Goal: Information Seeking & Learning: Check status

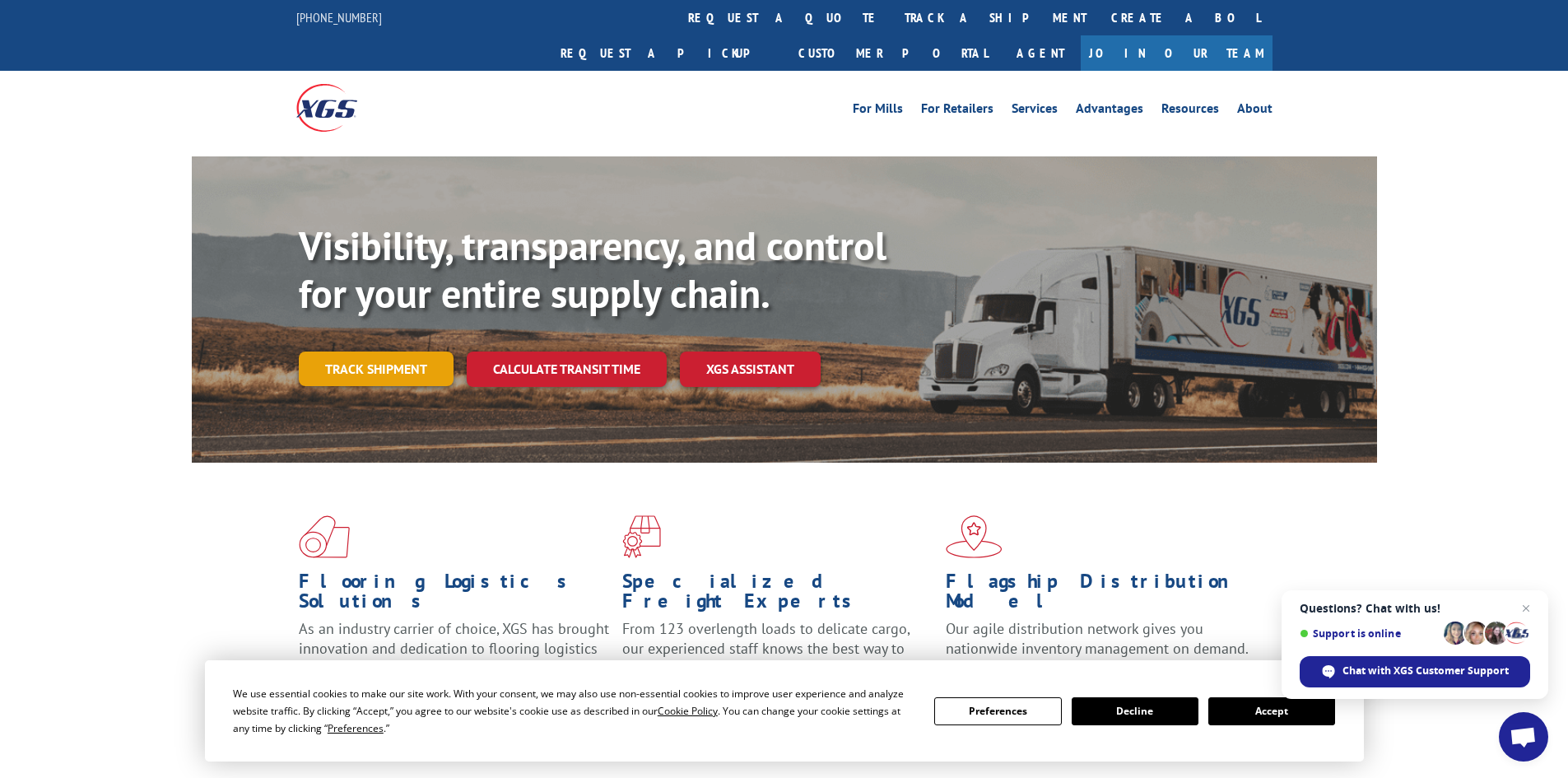
click at [382, 352] on link "Track shipment" at bounding box center [375, 369] width 154 height 35
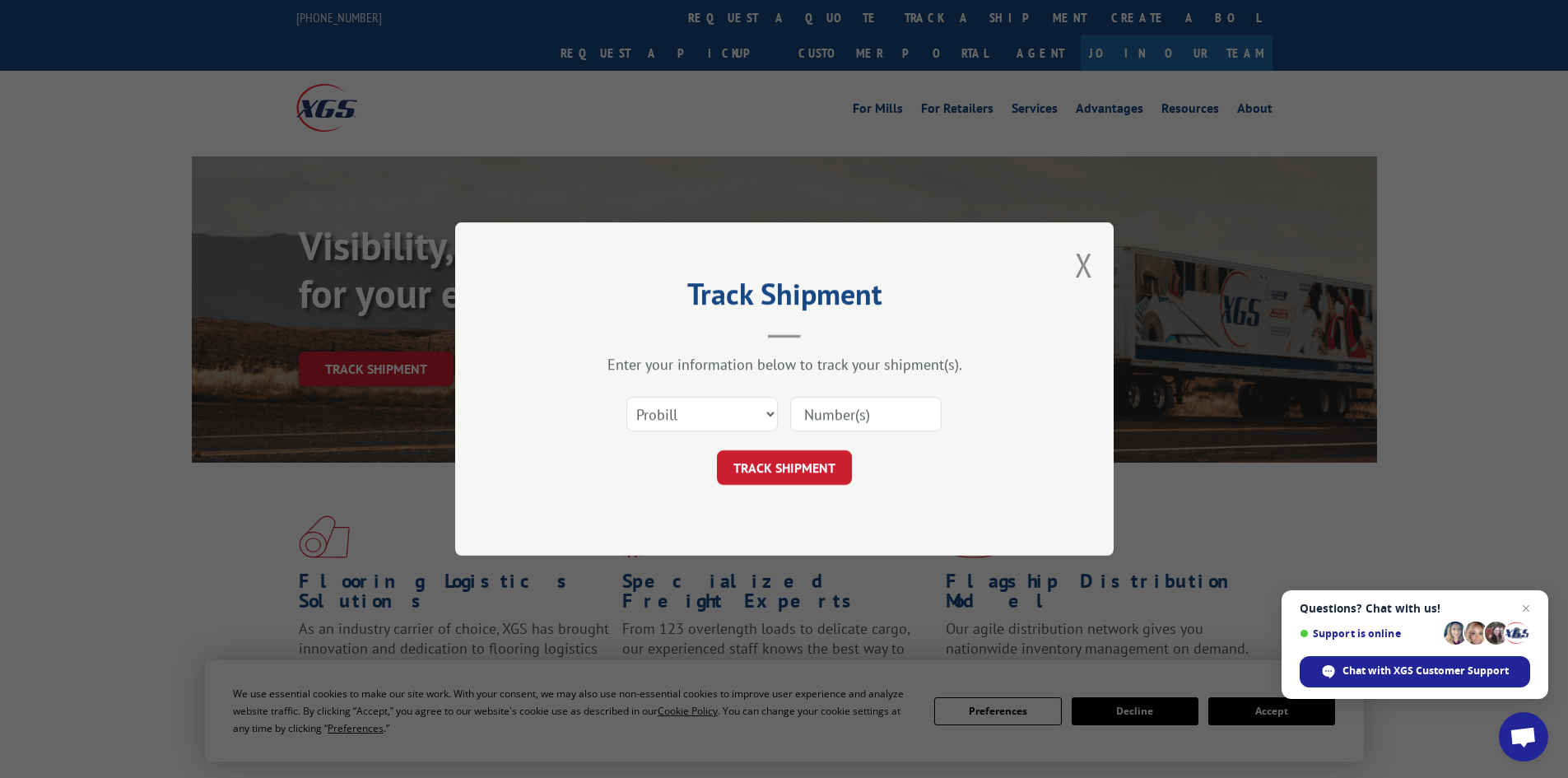
click at [851, 413] on input at bounding box center [866, 413] width 151 height 35
type input "2844032"
click at [736, 413] on select "Select category... Probill BOL PO" at bounding box center [702, 413] width 151 height 35
select select "bol"
click at [626, 396] on select "Select category... Probill BOL PO" at bounding box center [702, 413] width 151 height 35
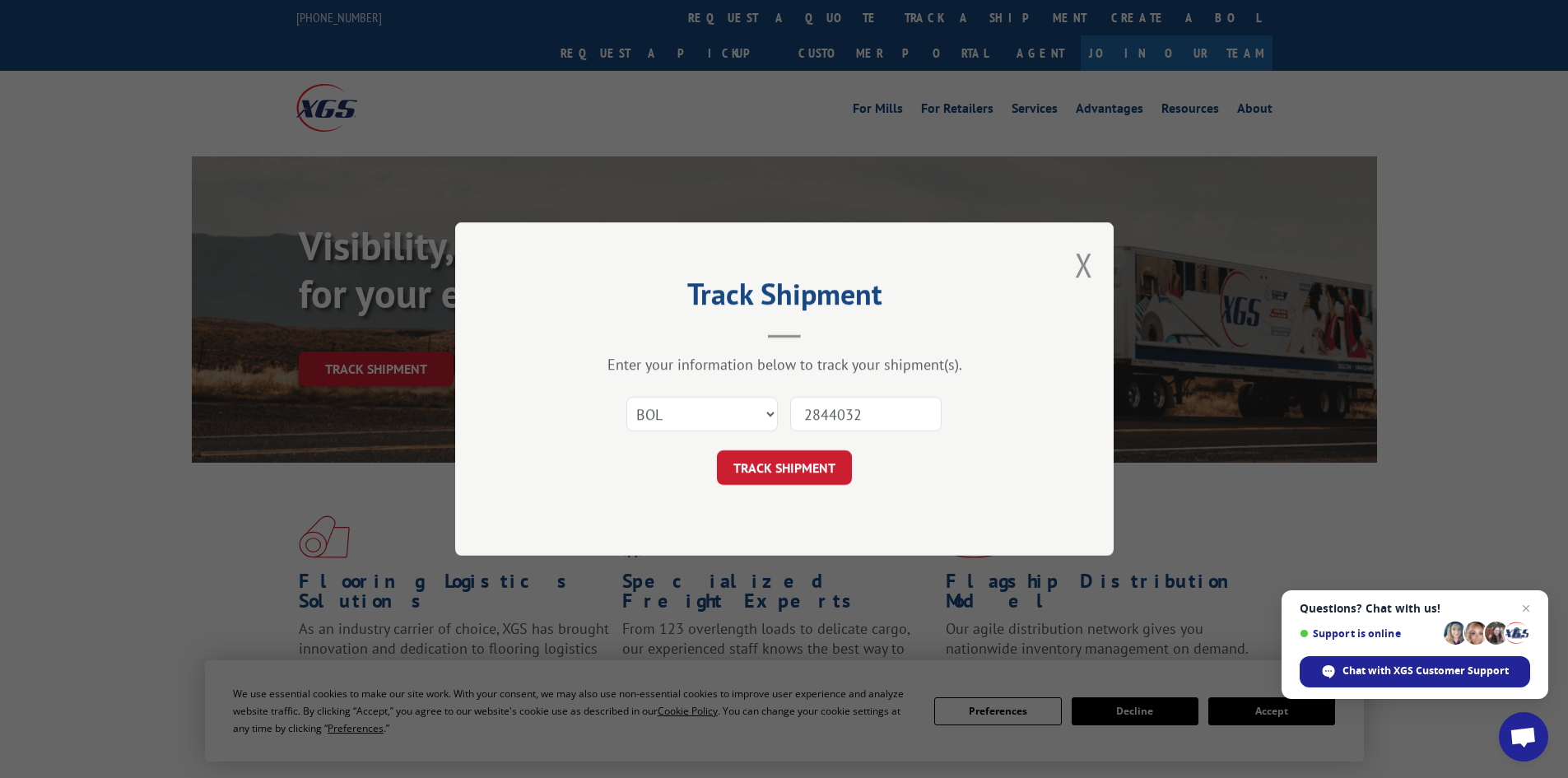
click at [776, 478] on button "TRACK SHIPMENT" at bounding box center [784, 467] width 135 height 35
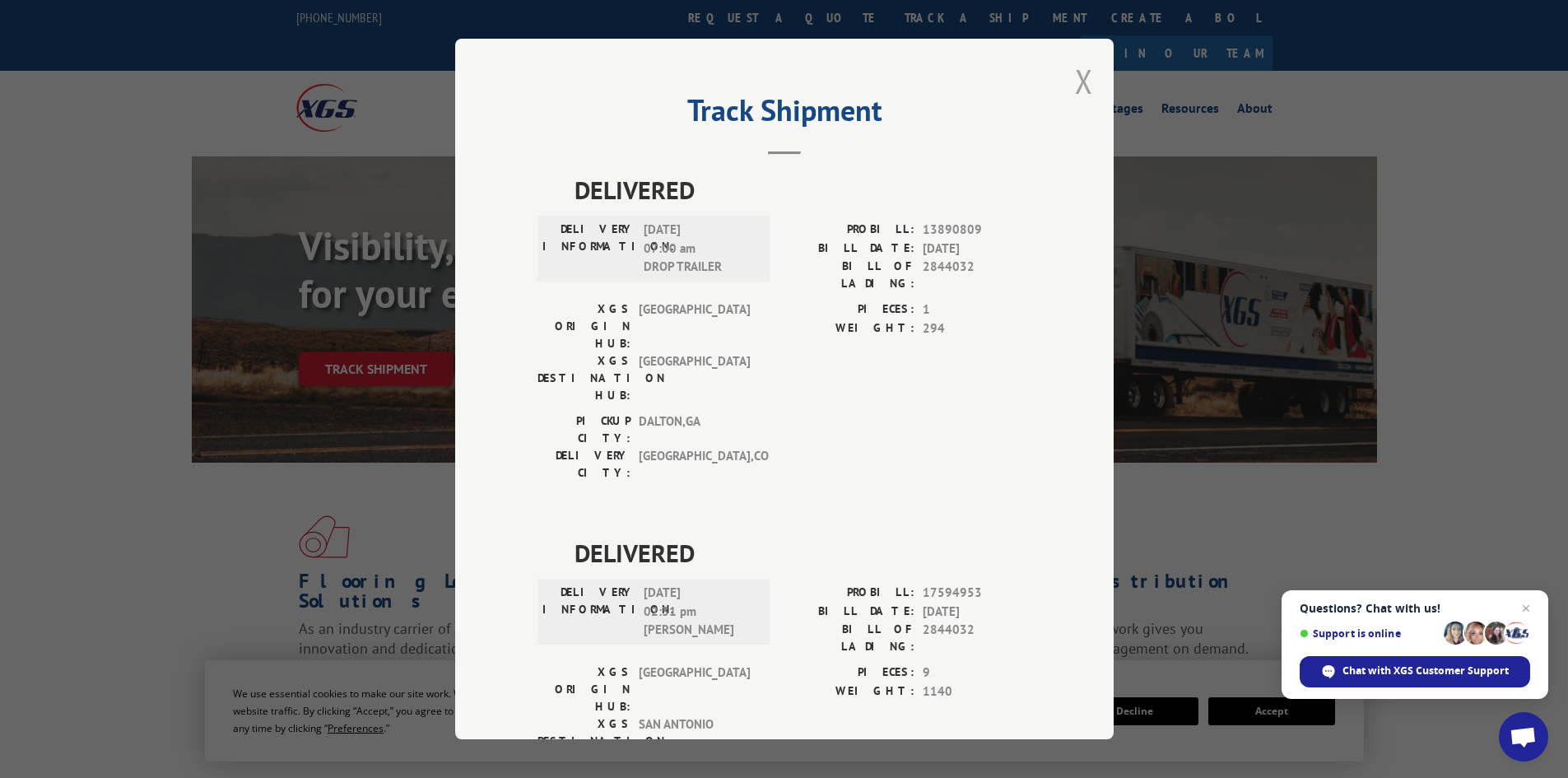
click at [1075, 88] on button "Close modal" at bounding box center [1084, 82] width 18 height 44
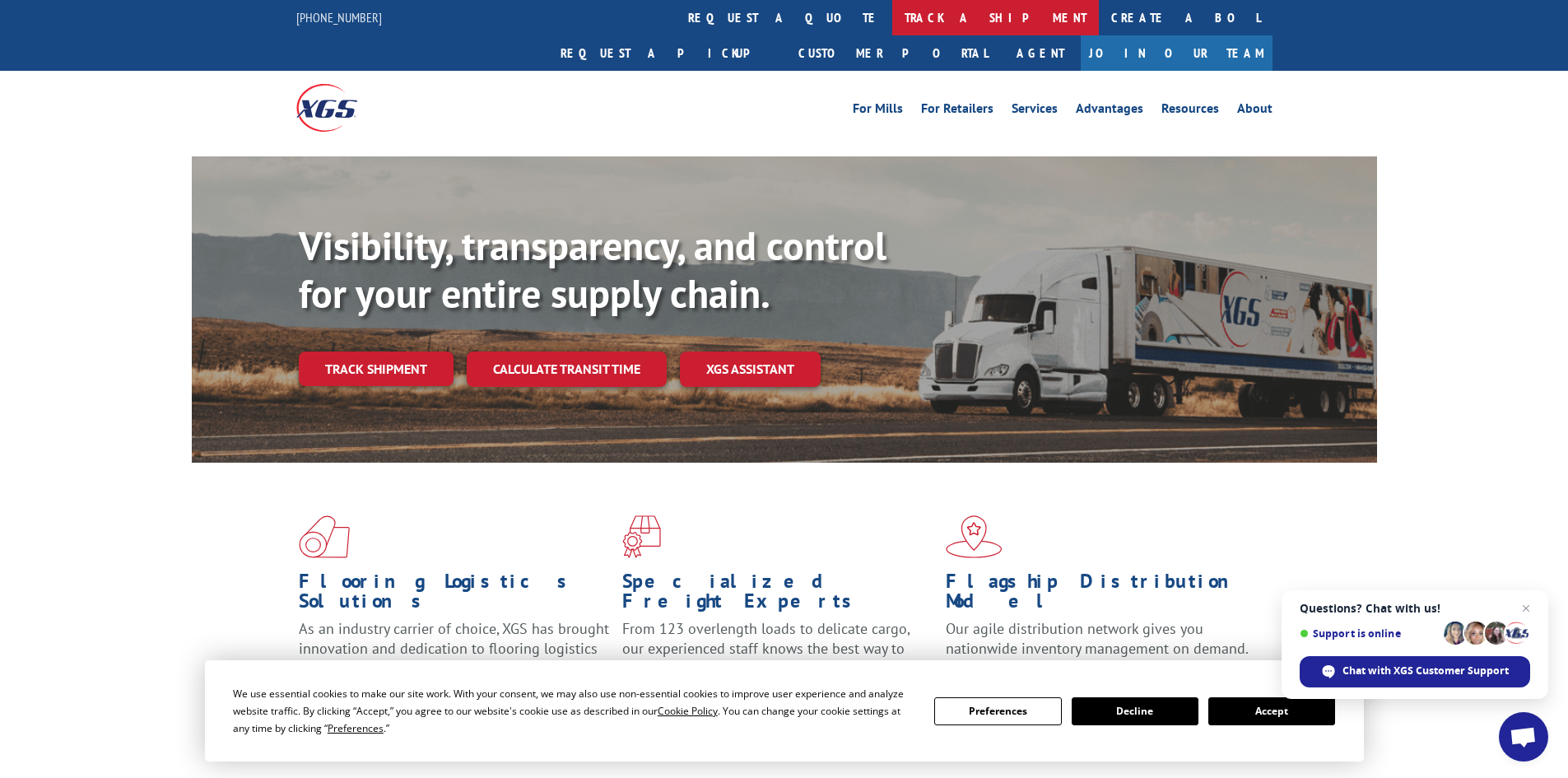
click at [892, 24] on link "track a shipment" at bounding box center [996, 18] width 207 height 36
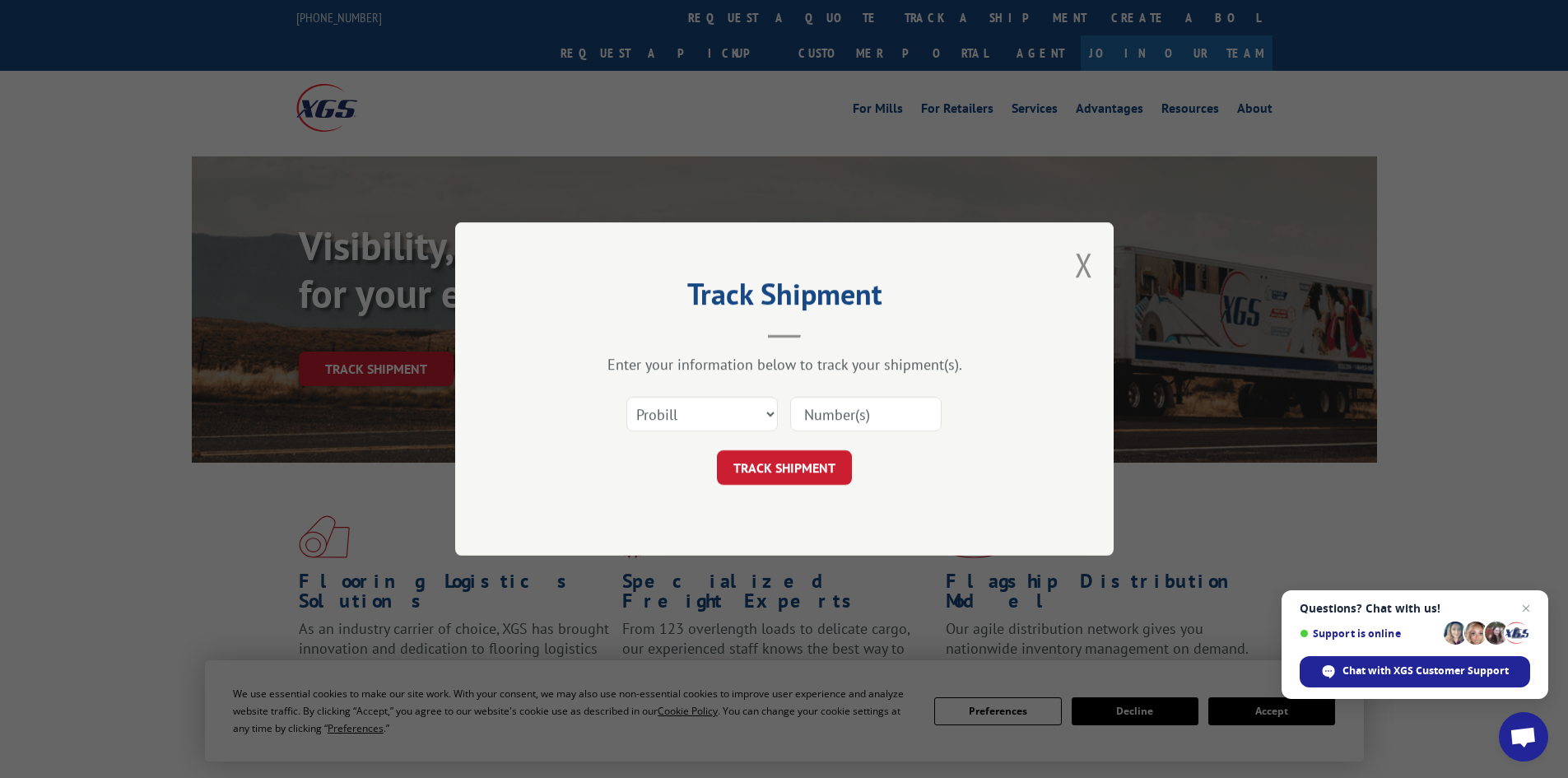
paste input "2853758"
type input "2853758"
drag, startPoint x: 678, startPoint y: 415, endPoint x: 676, endPoint y: 428, distance: 13.2
click at [678, 415] on select "Select category... Probill BOL PO" at bounding box center [702, 413] width 151 height 35
select select "bol"
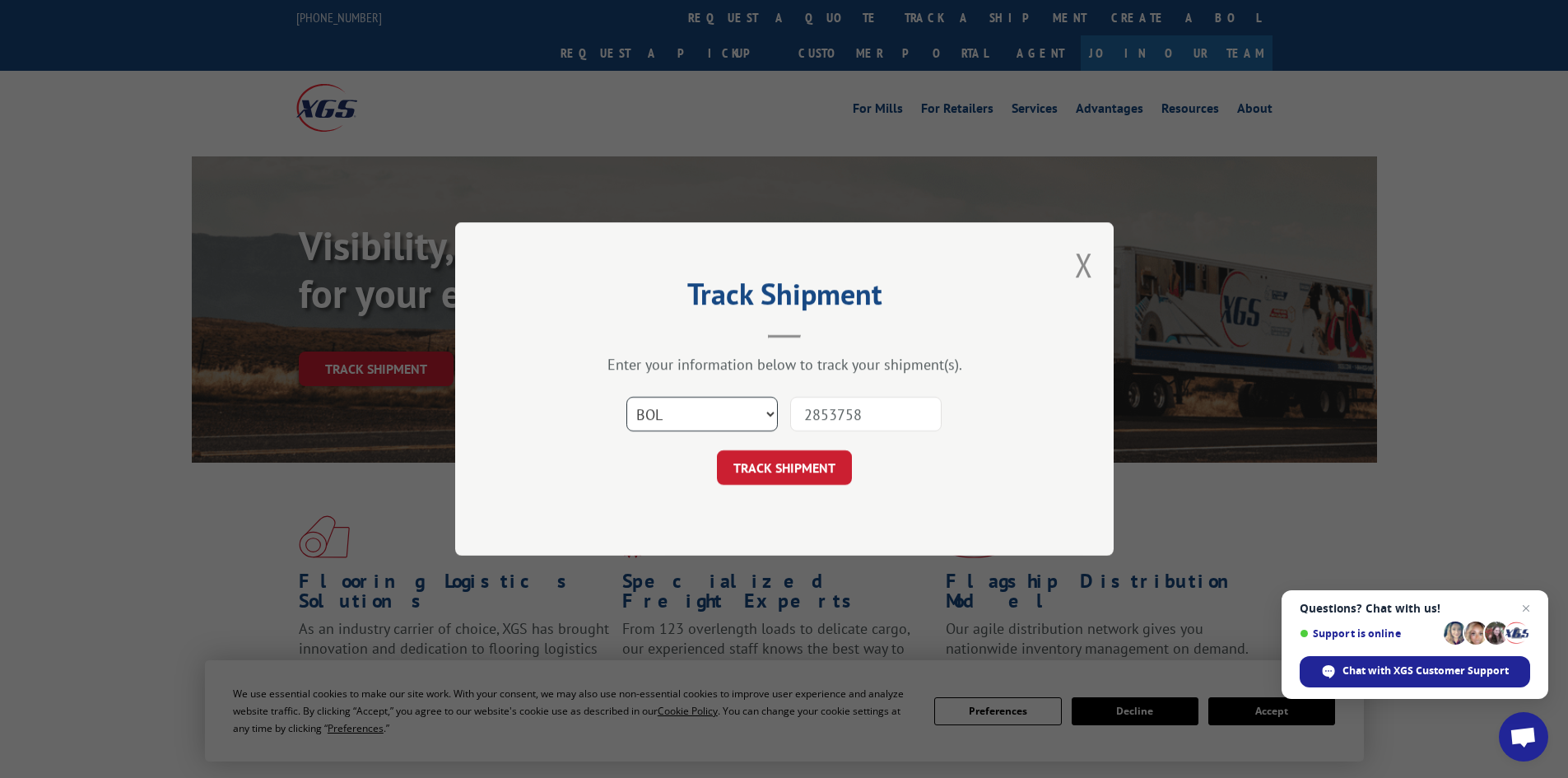
click at [626, 396] on select "Select category... Probill BOL PO" at bounding box center [702, 413] width 151 height 35
click at [746, 472] on button "TRACK SHIPMENT" at bounding box center [784, 467] width 135 height 35
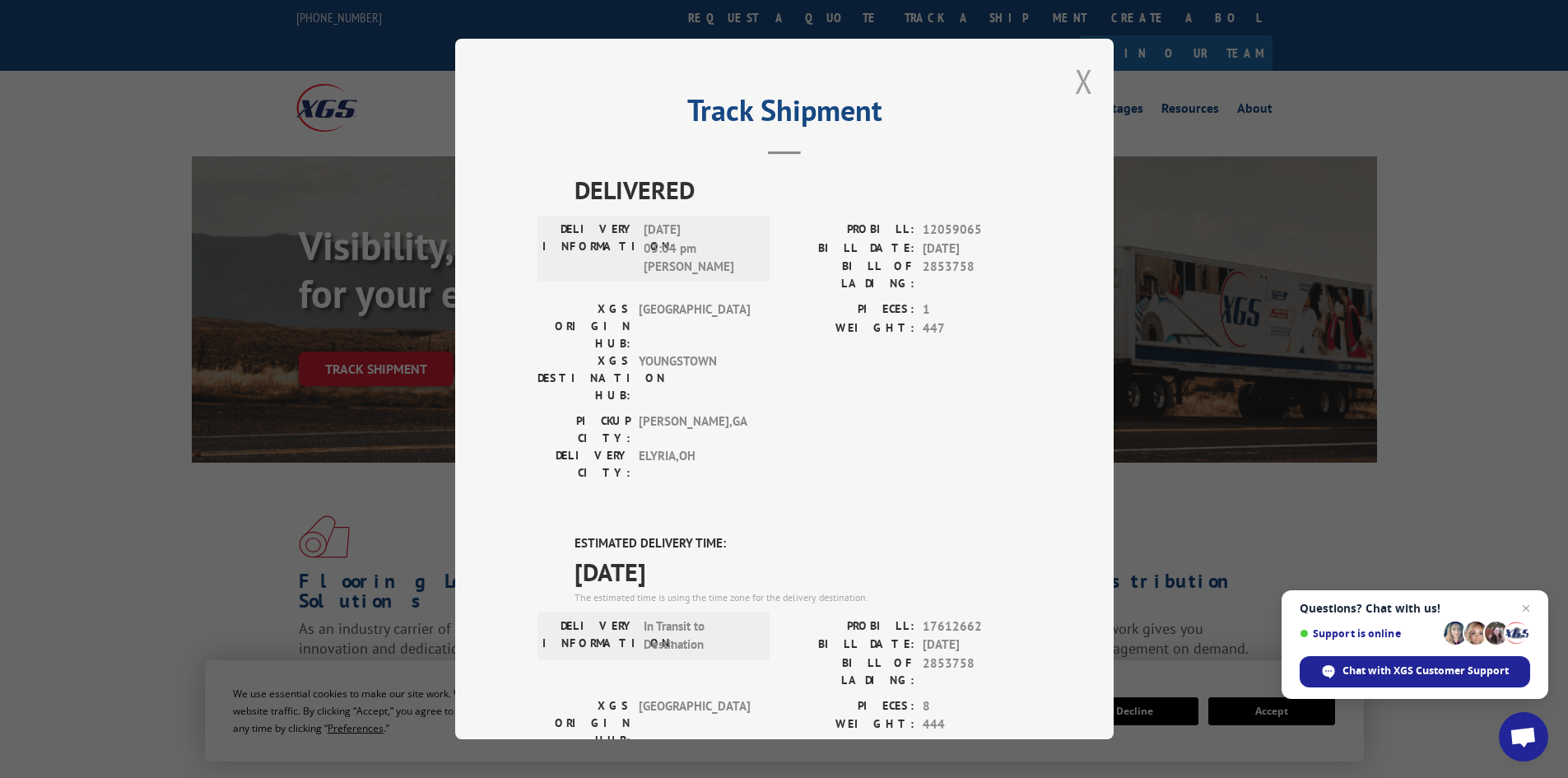
click at [1083, 74] on button "Close modal" at bounding box center [1084, 82] width 18 height 44
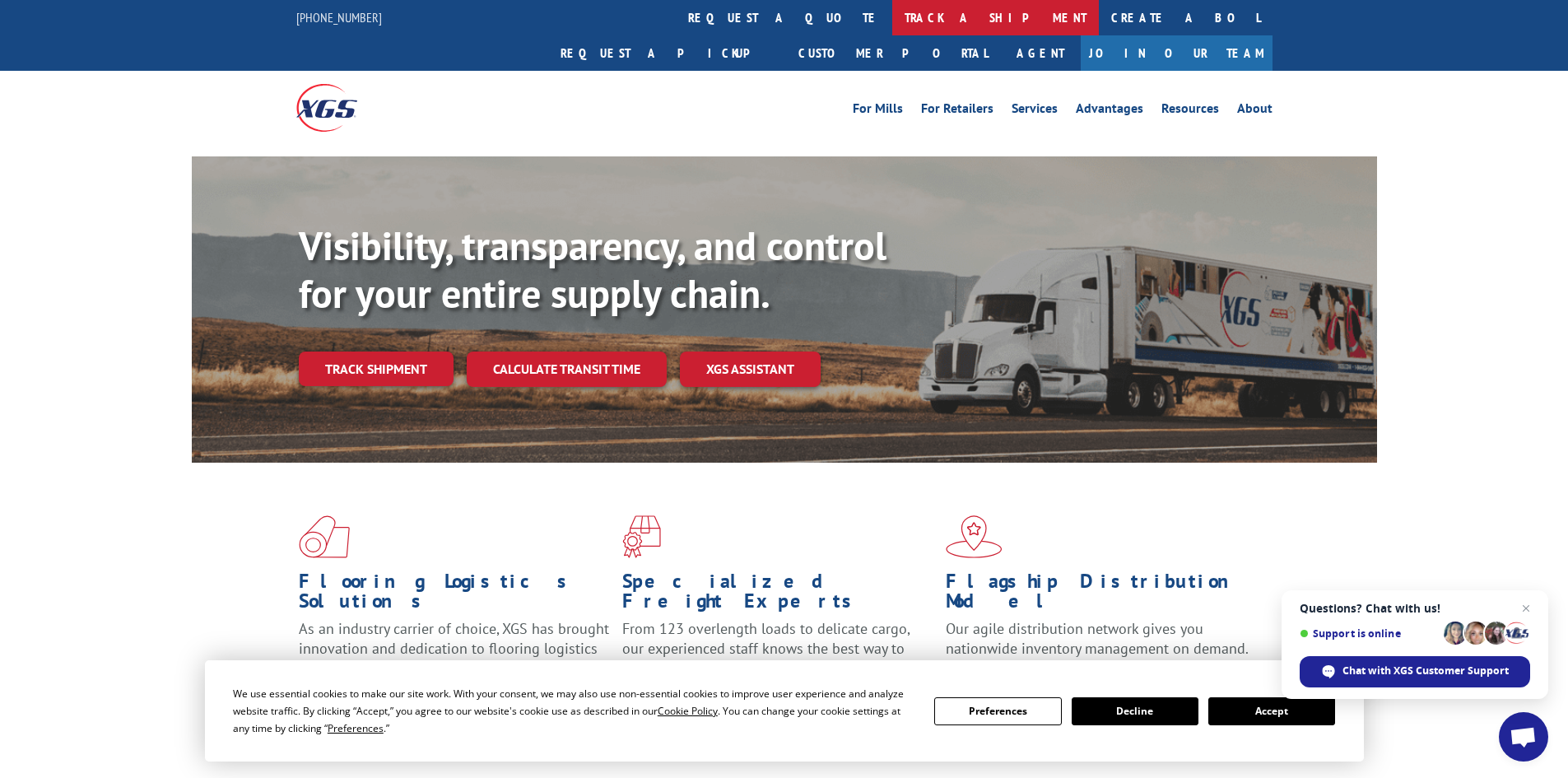
click at [892, 11] on link "track a shipment" at bounding box center [996, 18] width 207 height 36
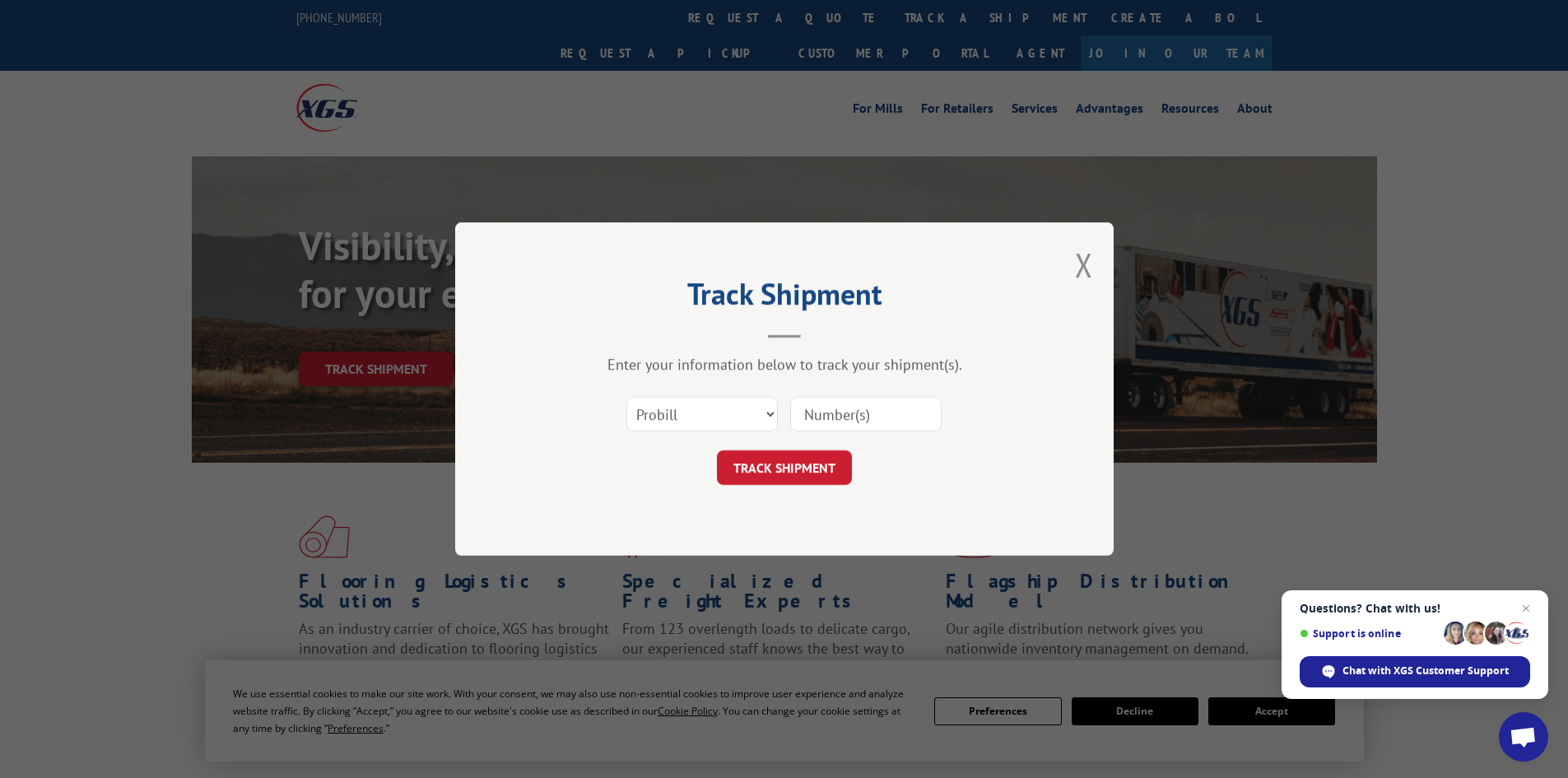
click at [840, 413] on input at bounding box center [866, 413] width 151 height 35
type input "2847728"
drag, startPoint x: 732, startPoint y: 400, endPoint x: 722, endPoint y: 425, distance: 26.9
click at [732, 400] on select "Select category... Probill BOL PO" at bounding box center [702, 413] width 151 height 35
select select "bol"
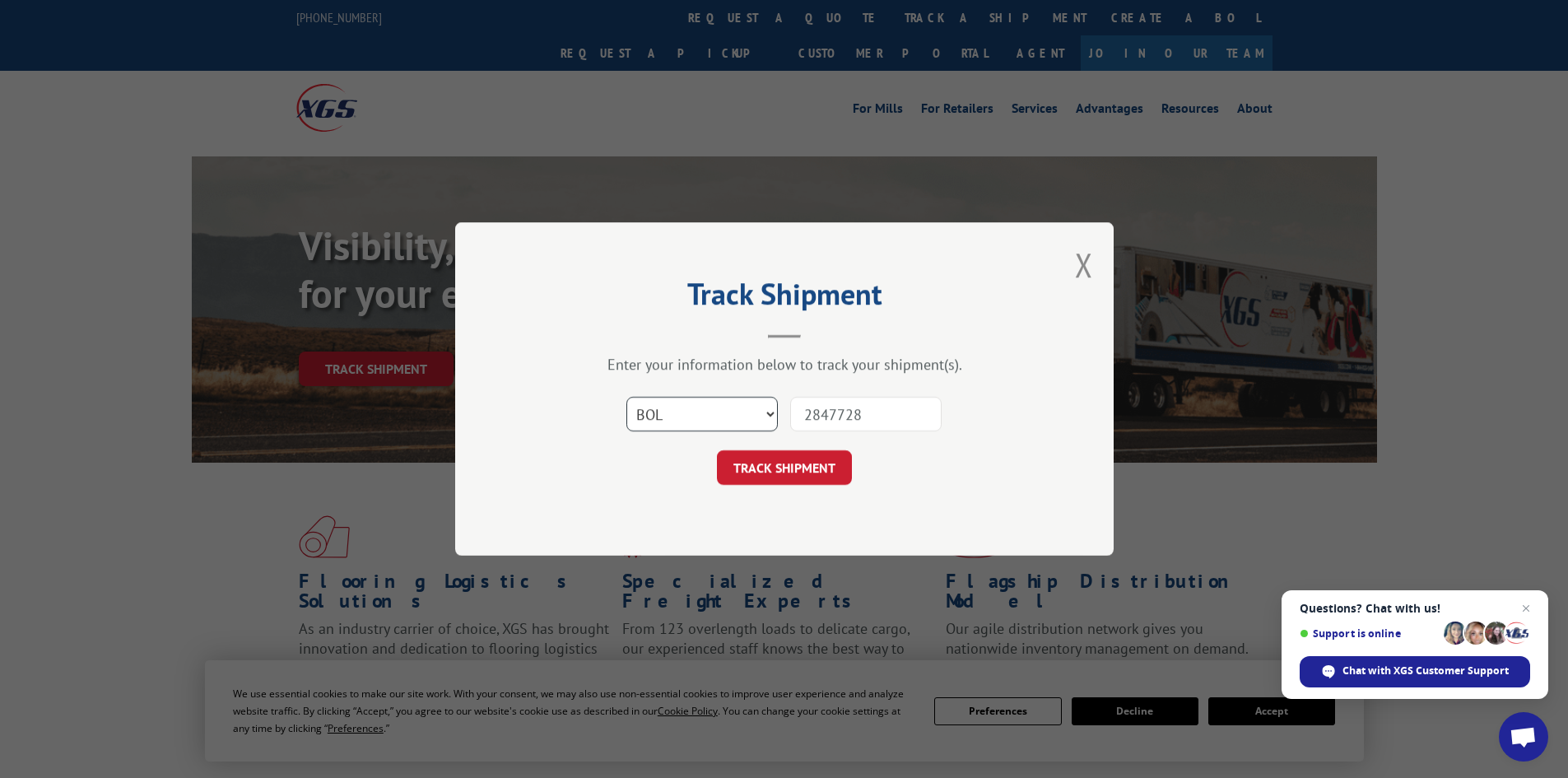
click at [626, 396] on select "Select category... Probill BOL PO" at bounding box center [702, 413] width 151 height 35
click at [778, 475] on button "TRACK SHIPMENT" at bounding box center [784, 467] width 135 height 35
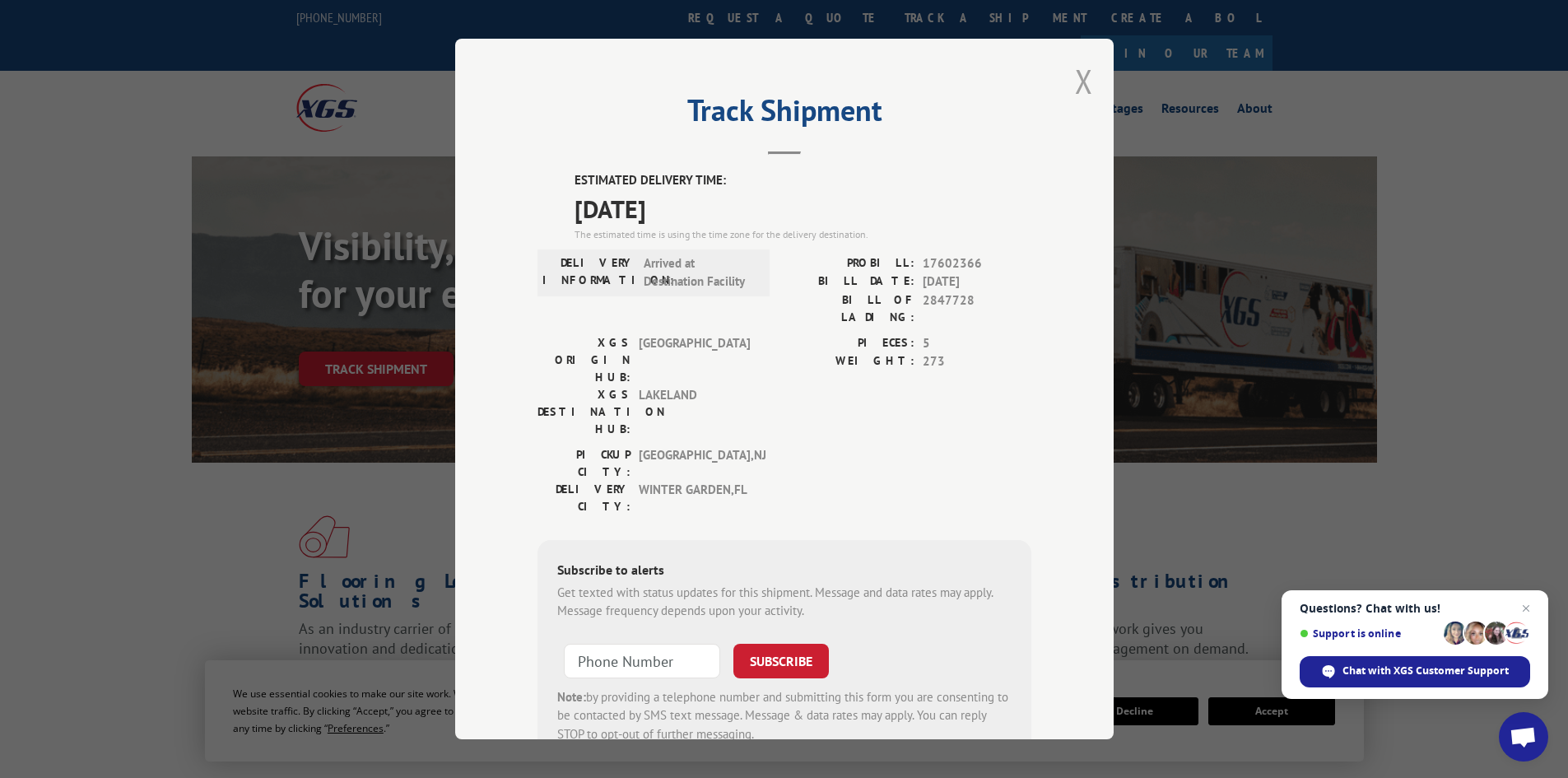
click at [1075, 82] on button "Close modal" at bounding box center [1084, 82] width 18 height 44
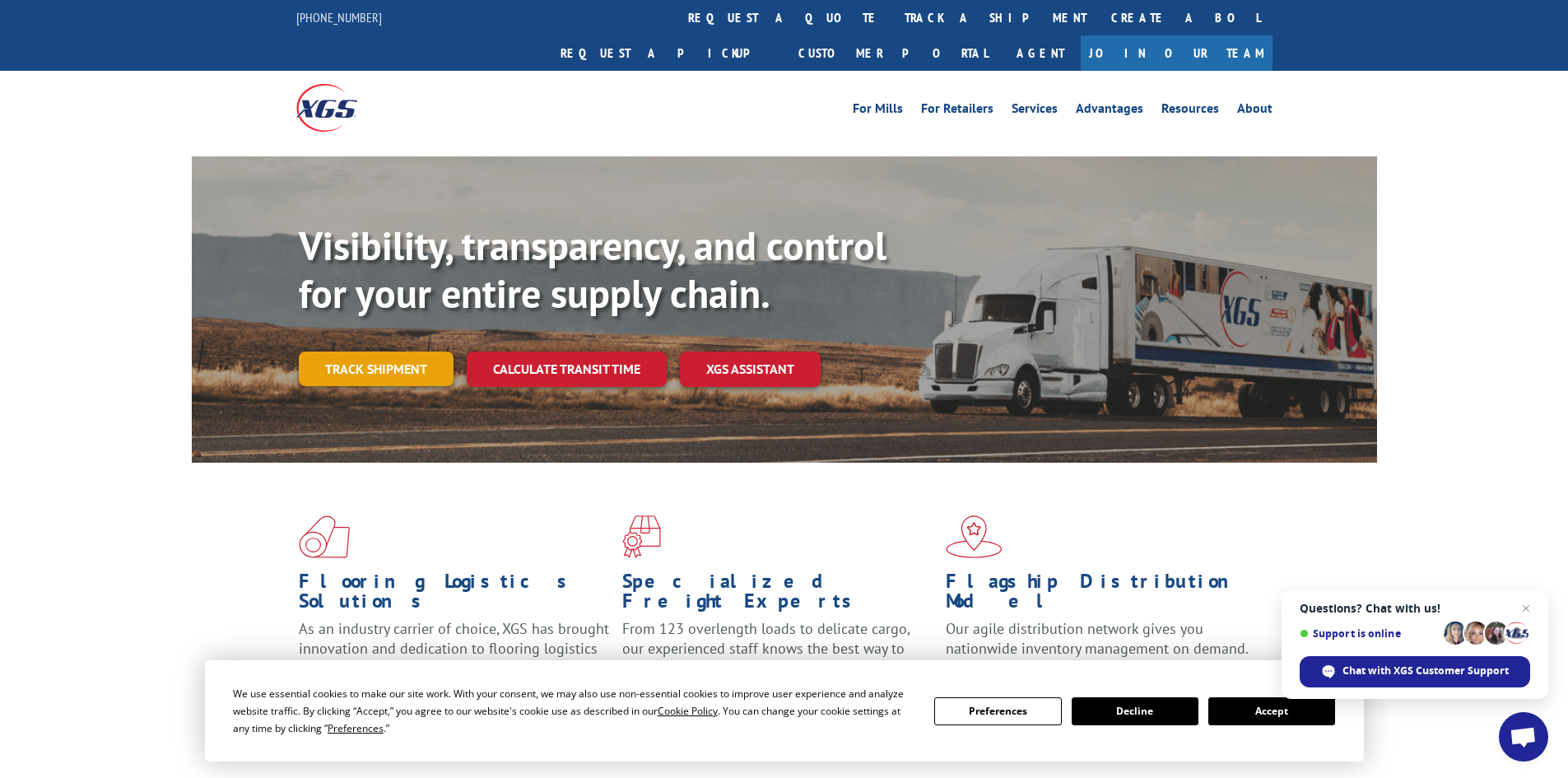
click at [435, 352] on link "Track shipment" at bounding box center [375, 369] width 154 height 35
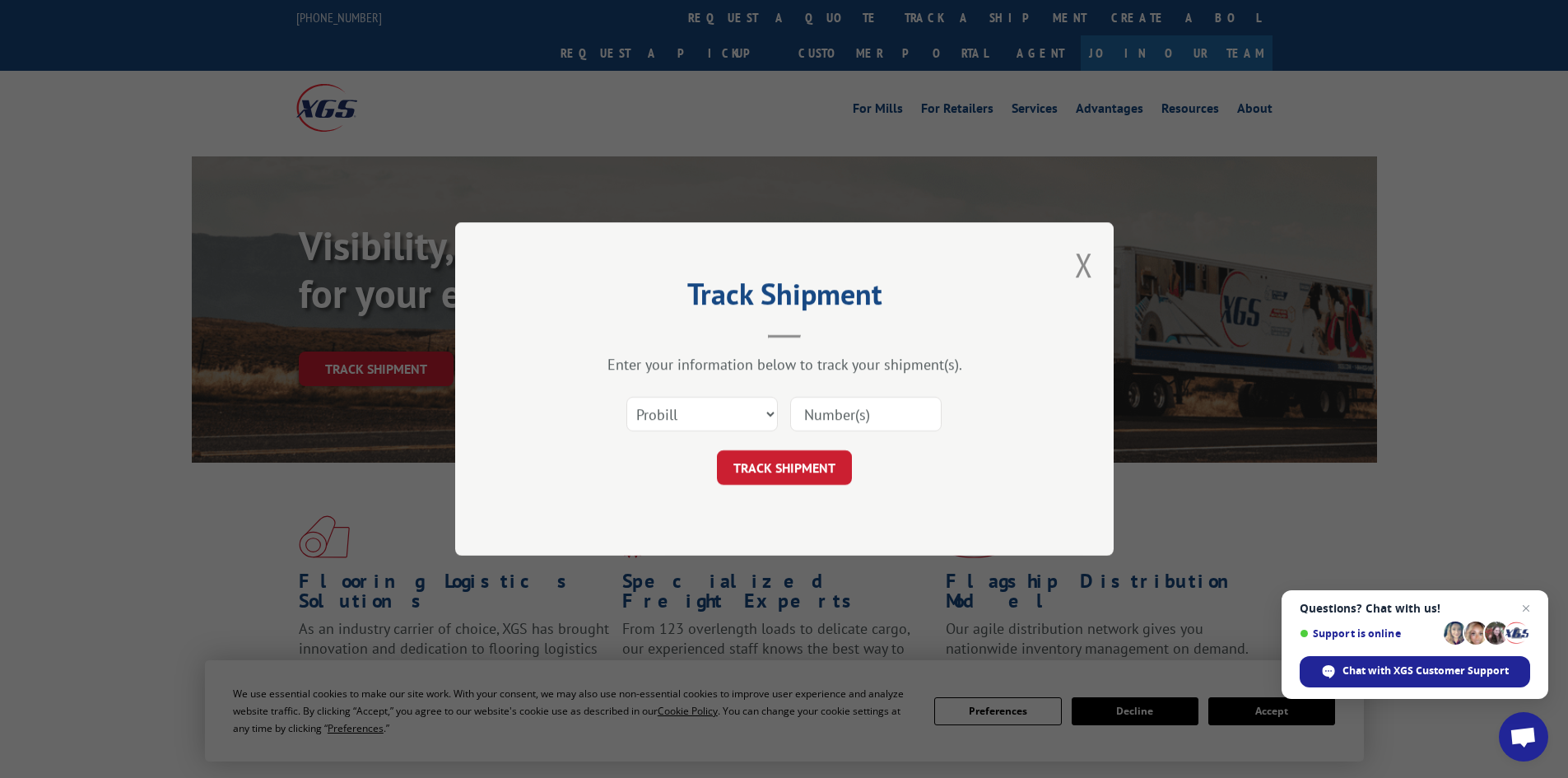
click at [841, 420] on input at bounding box center [866, 413] width 151 height 35
type input "2852519"
drag, startPoint x: 644, startPoint y: 402, endPoint x: 655, endPoint y: 412, distance: 14.9
click at [644, 404] on select "Select category... Probill BOL PO" at bounding box center [702, 413] width 151 height 35
select select "bol"
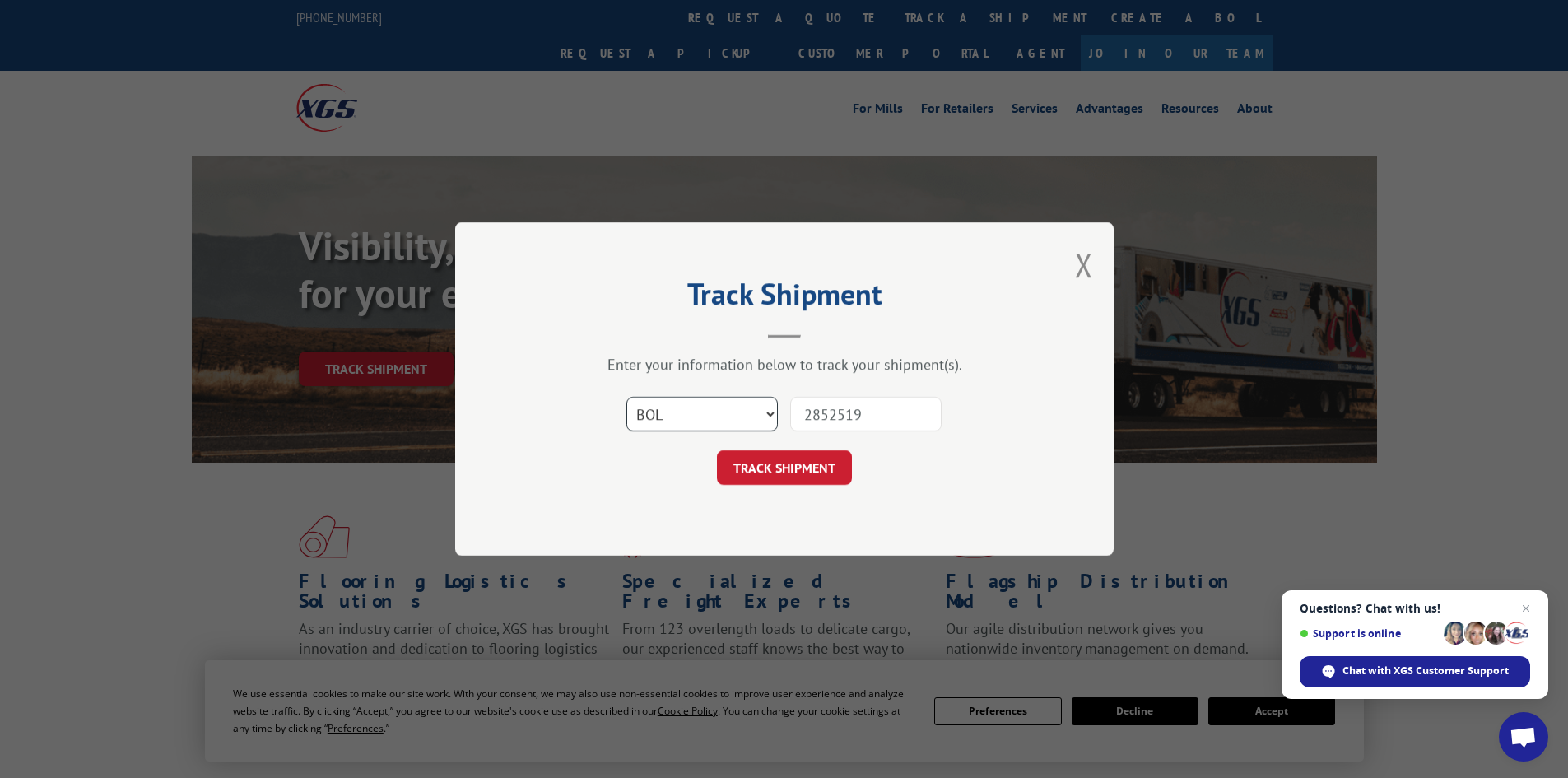
click at [626, 396] on select "Select category... Probill BOL PO" at bounding box center [702, 413] width 151 height 35
click at [795, 465] on button "TRACK SHIPMENT" at bounding box center [784, 467] width 135 height 35
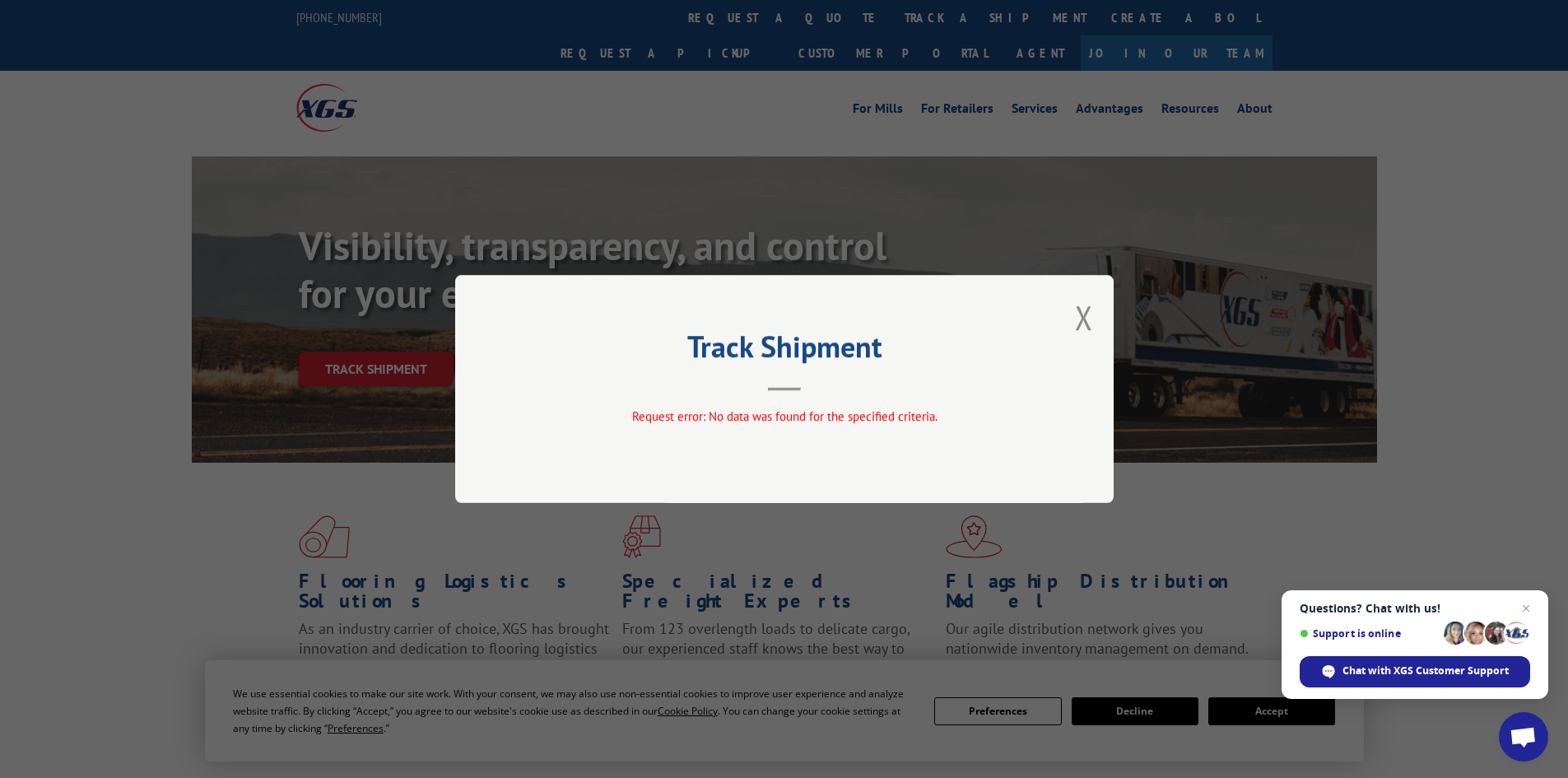
click at [1074, 332] on div "Track Shipment Request error: No data was found for the specified criteria." at bounding box center [784, 389] width 658 height 228
click at [1092, 325] on button "Close modal" at bounding box center [1084, 318] width 18 height 44
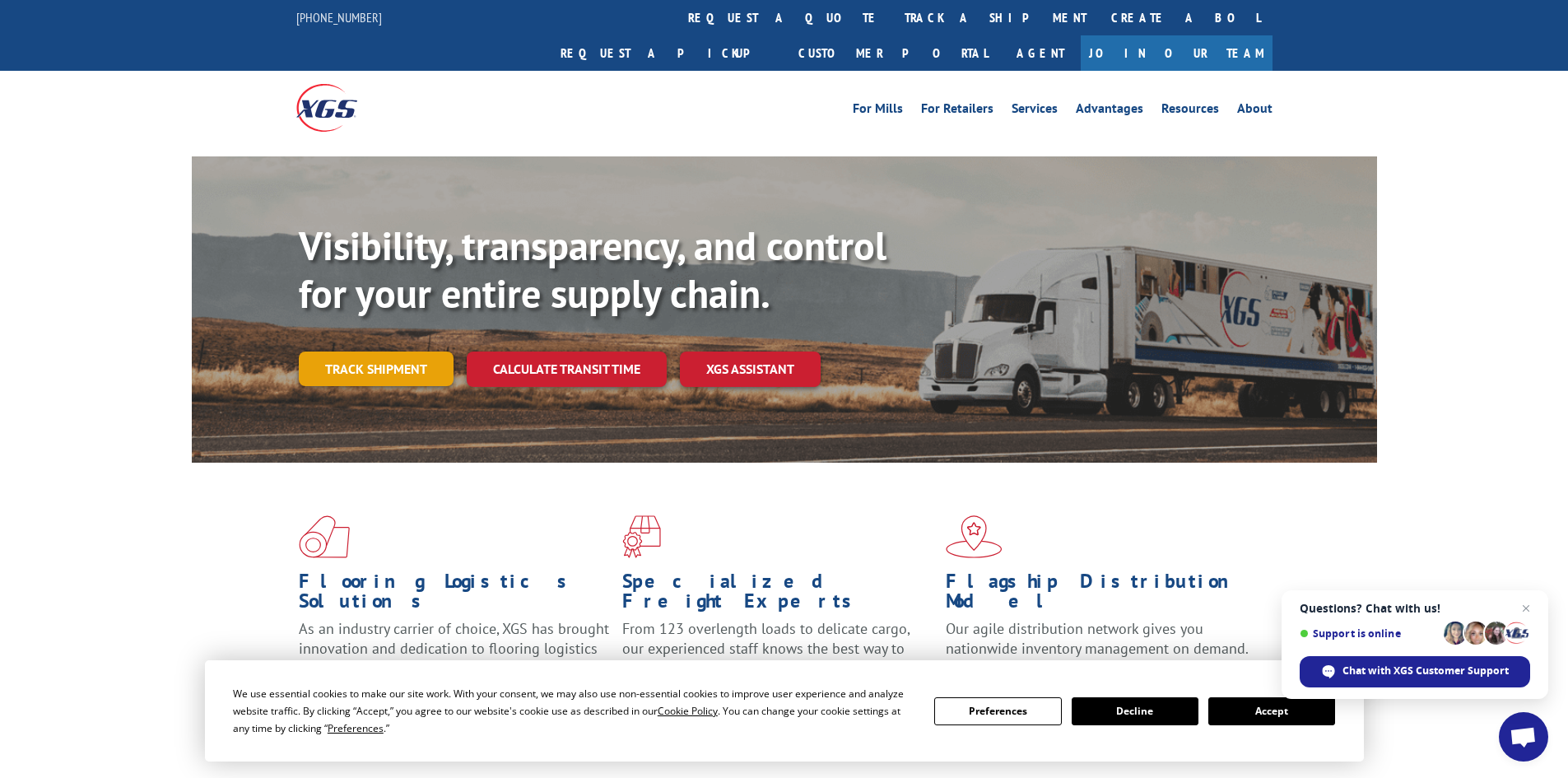
click at [425, 352] on link "Track shipment" at bounding box center [375, 369] width 154 height 35
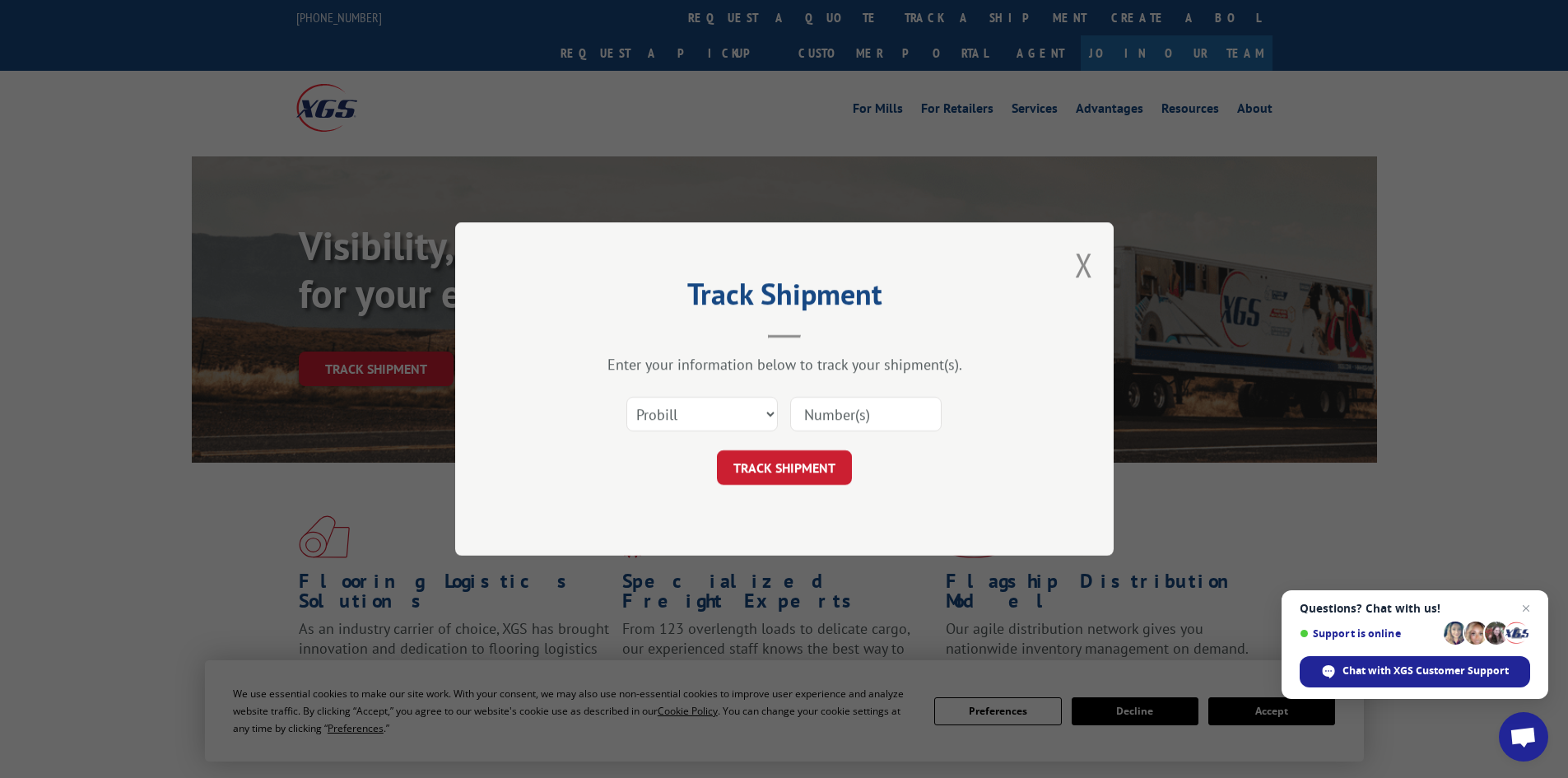
click at [851, 414] on input at bounding box center [866, 413] width 151 height 35
type input "2852915"
click at [747, 405] on select "Select category... Probill BOL PO" at bounding box center [702, 413] width 151 height 35
select select "bol"
click at [626, 396] on select "Select category... Probill BOL PO" at bounding box center [702, 413] width 151 height 35
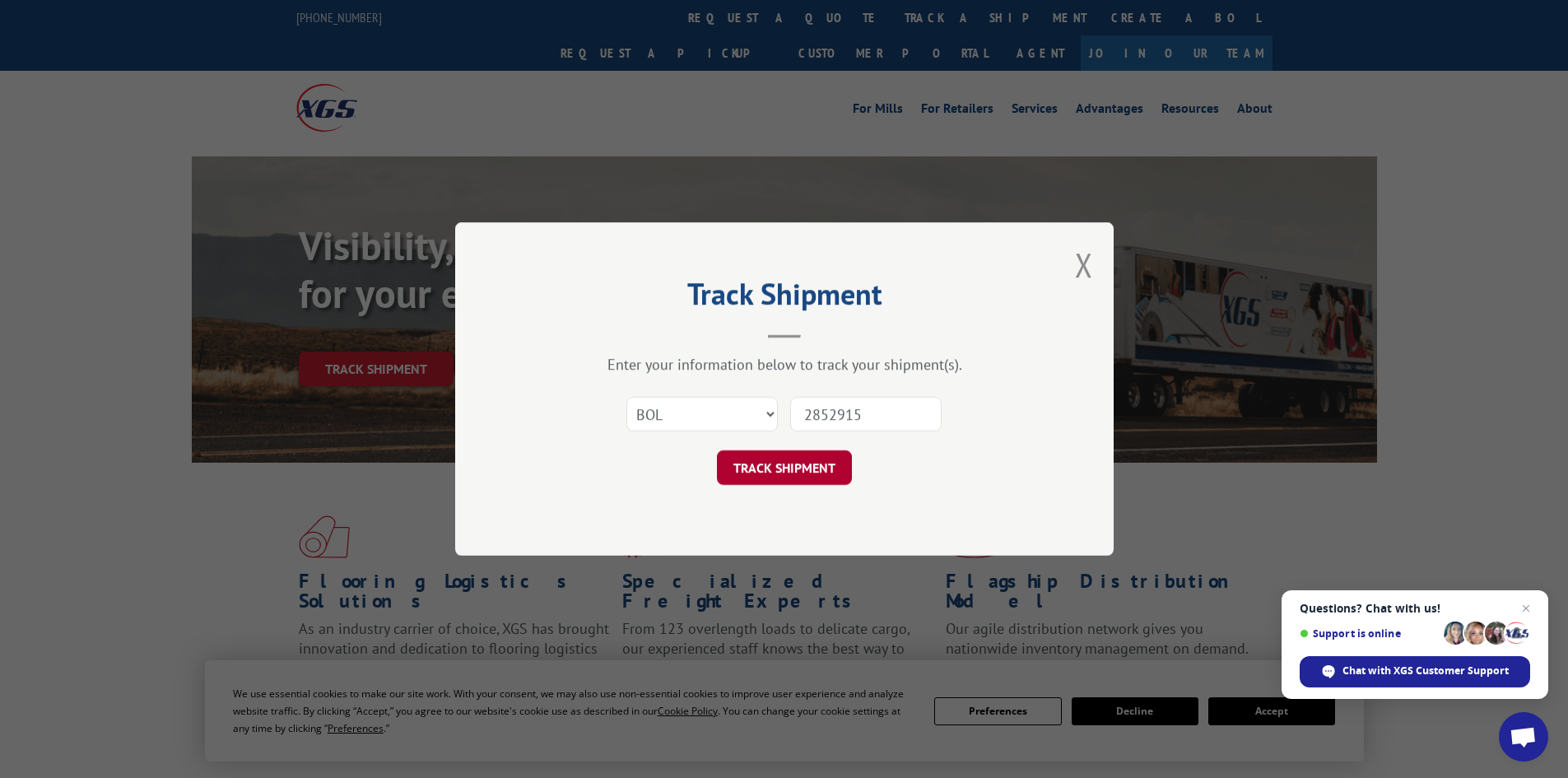
click at [774, 475] on button "TRACK SHIPMENT" at bounding box center [784, 467] width 135 height 35
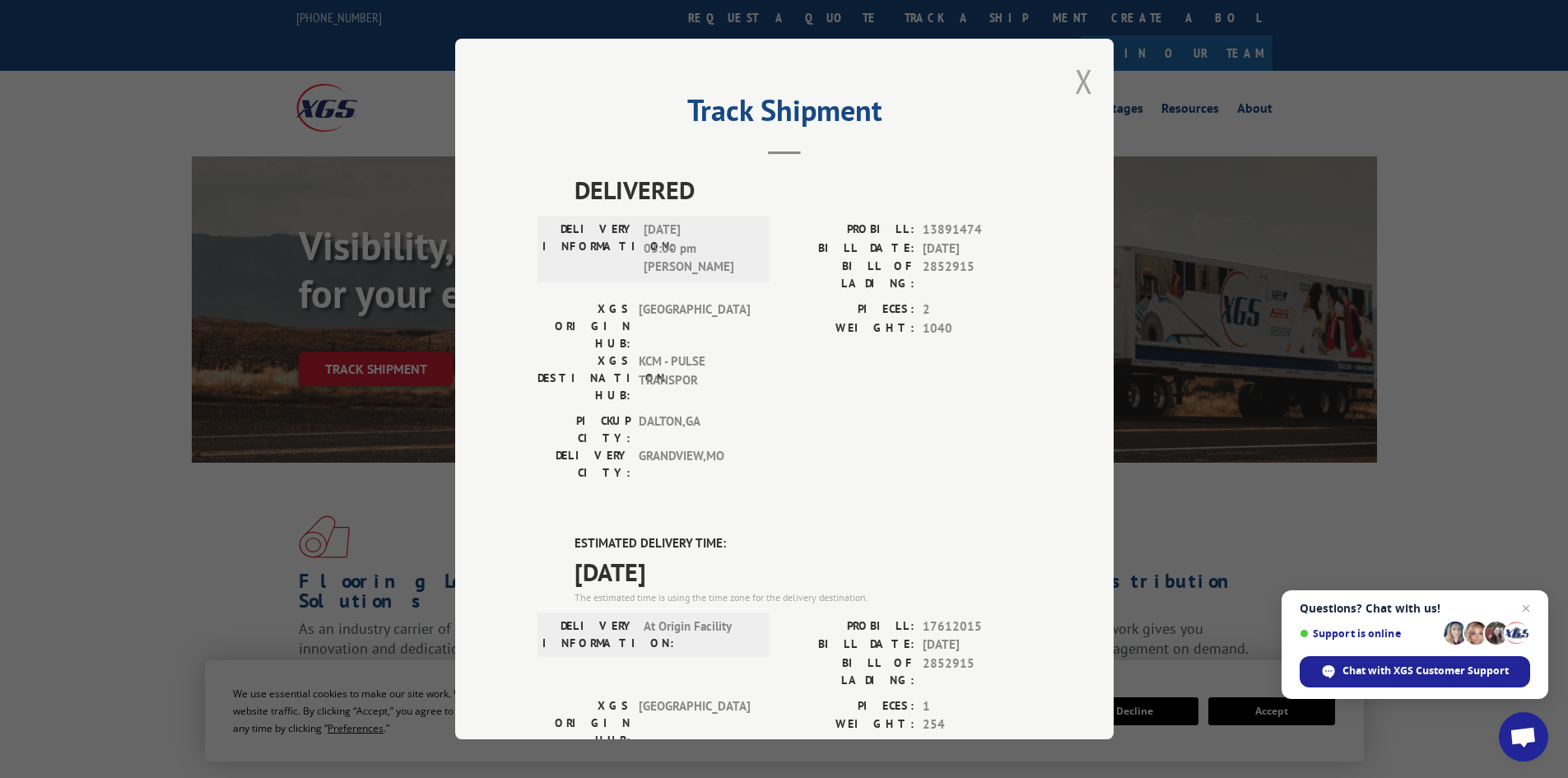
click at [1079, 81] on button "Close modal" at bounding box center [1084, 82] width 18 height 44
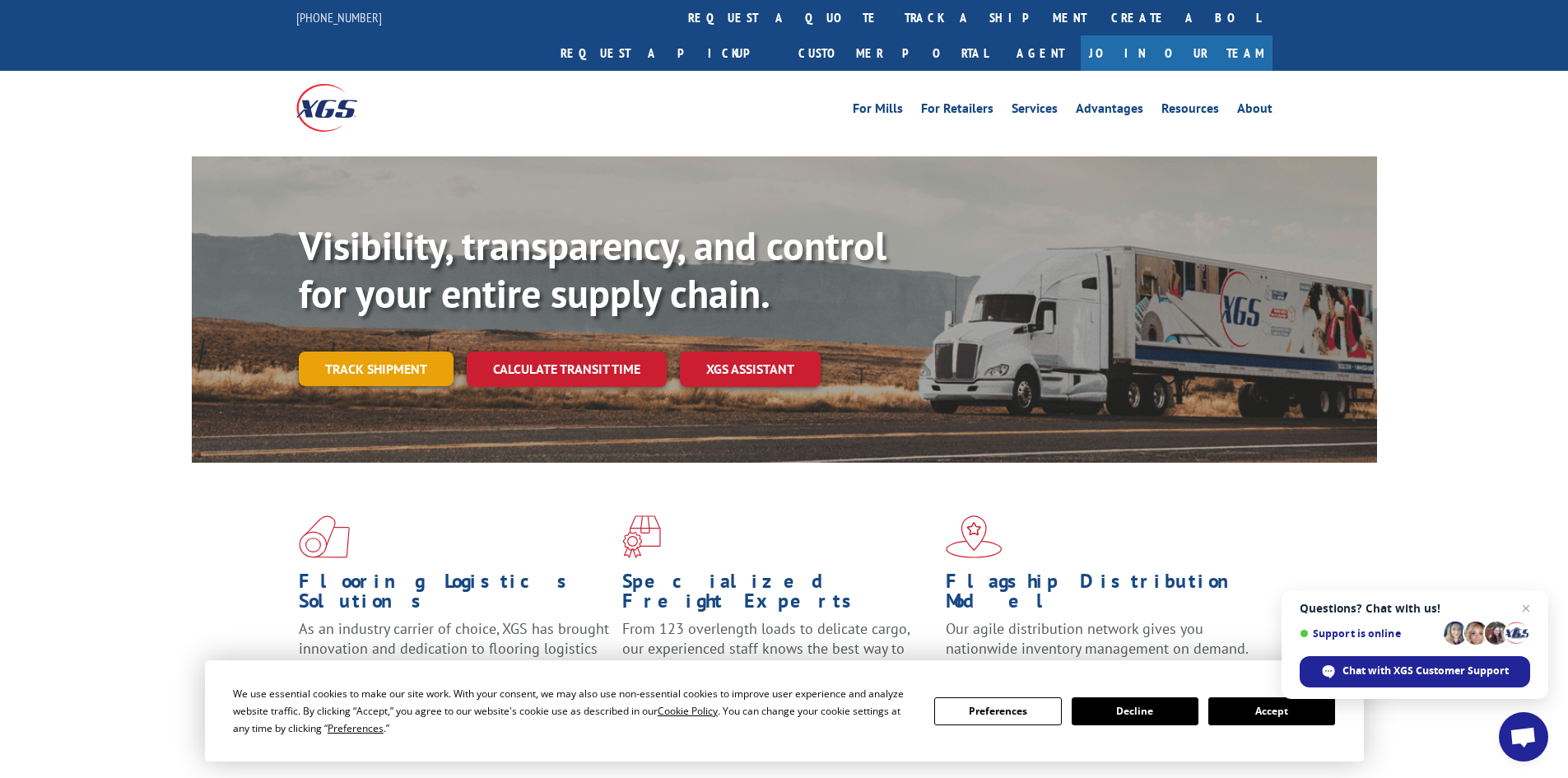
click at [417, 352] on link "Track shipment" at bounding box center [375, 369] width 154 height 35
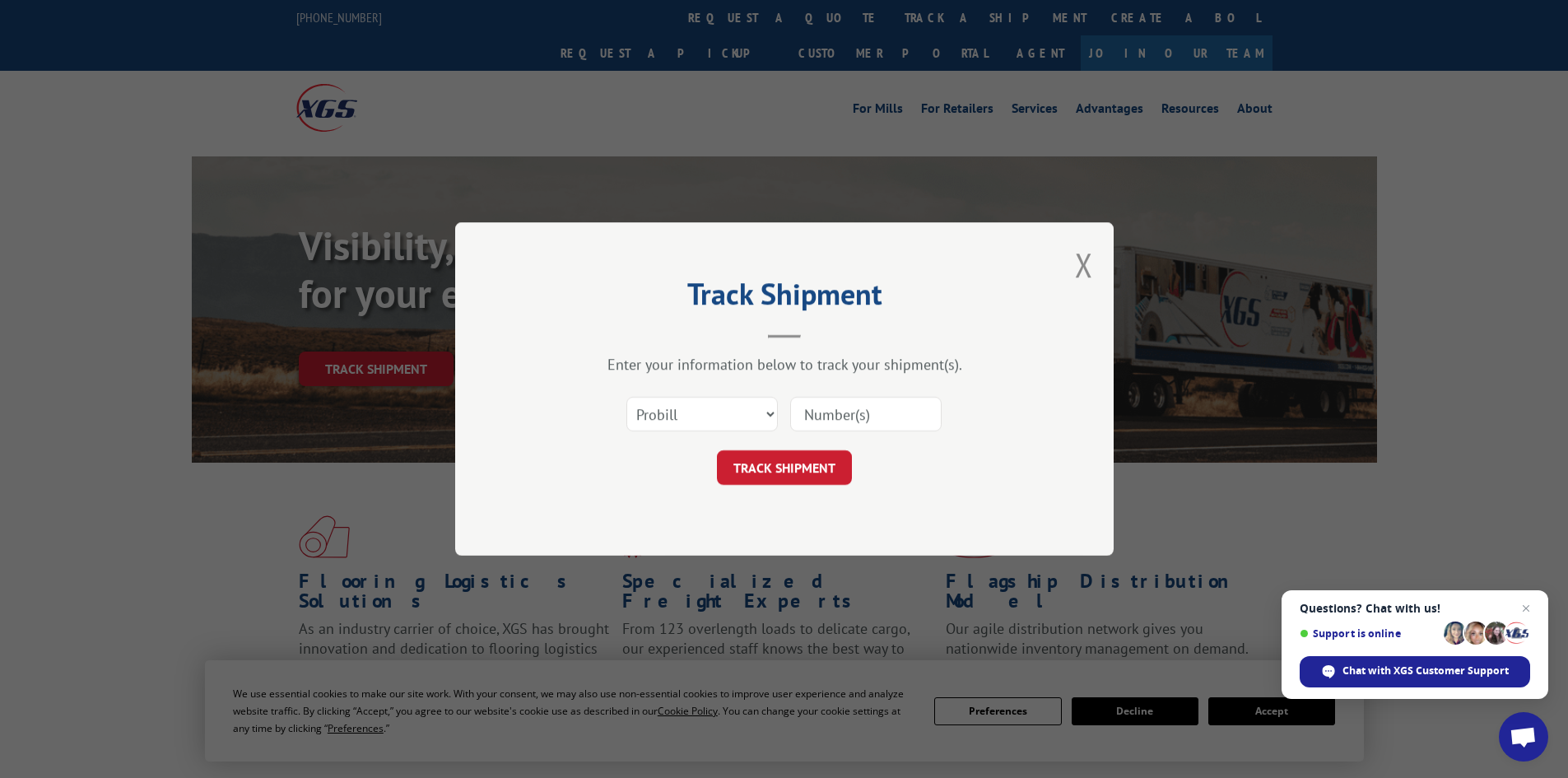
paste input "2853201"
type input "2853201"
click at [701, 411] on select "Select category... Probill BOL PO" at bounding box center [702, 413] width 151 height 35
select select "bol"
click at [626, 396] on select "Select category... Probill BOL PO" at bounding box center [702, 413] width 151 height 35
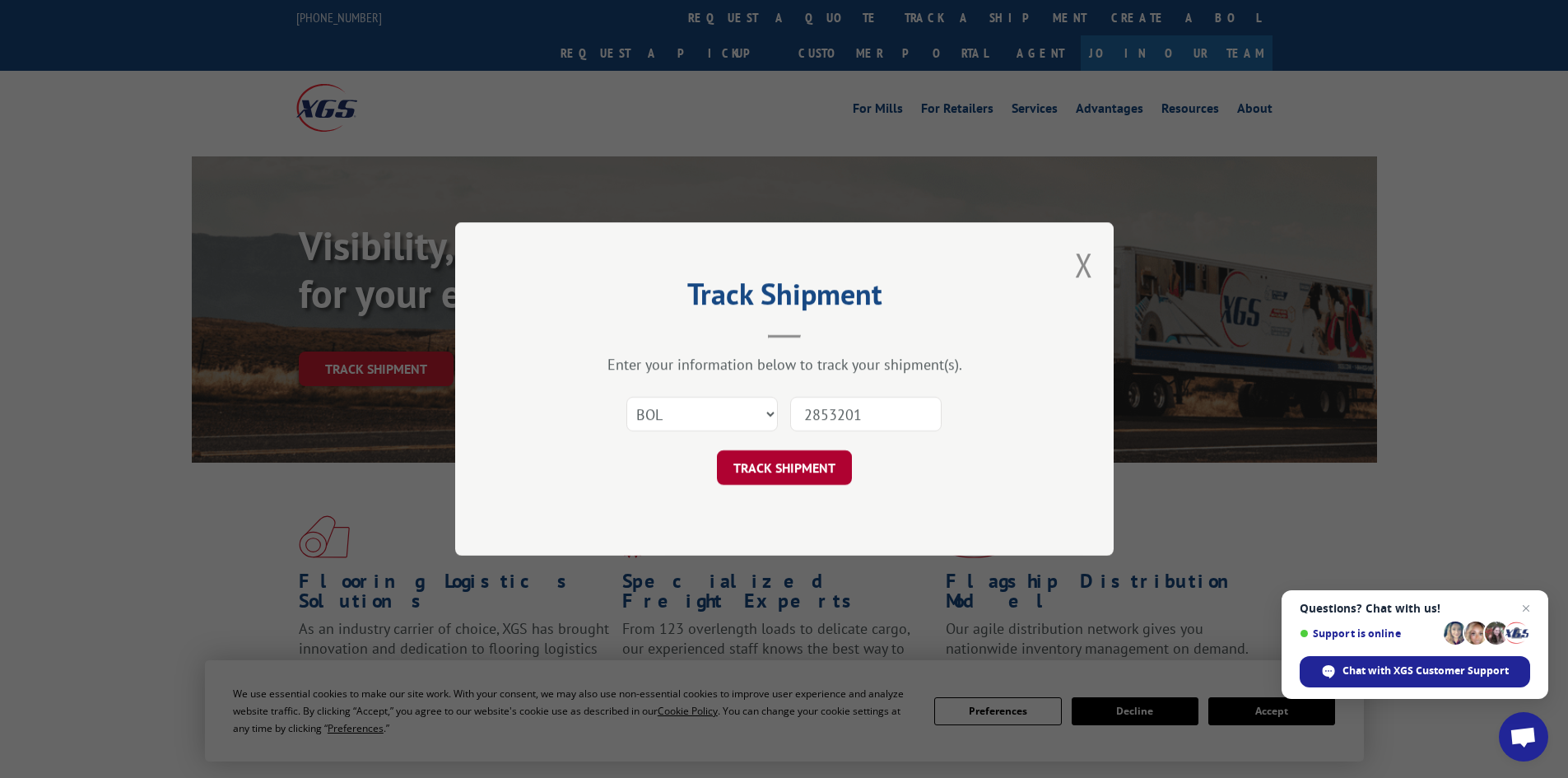
click at [771, 480] on button "TRACK SHIPMENT" at bounding box center [784, 467] width 135 height 35
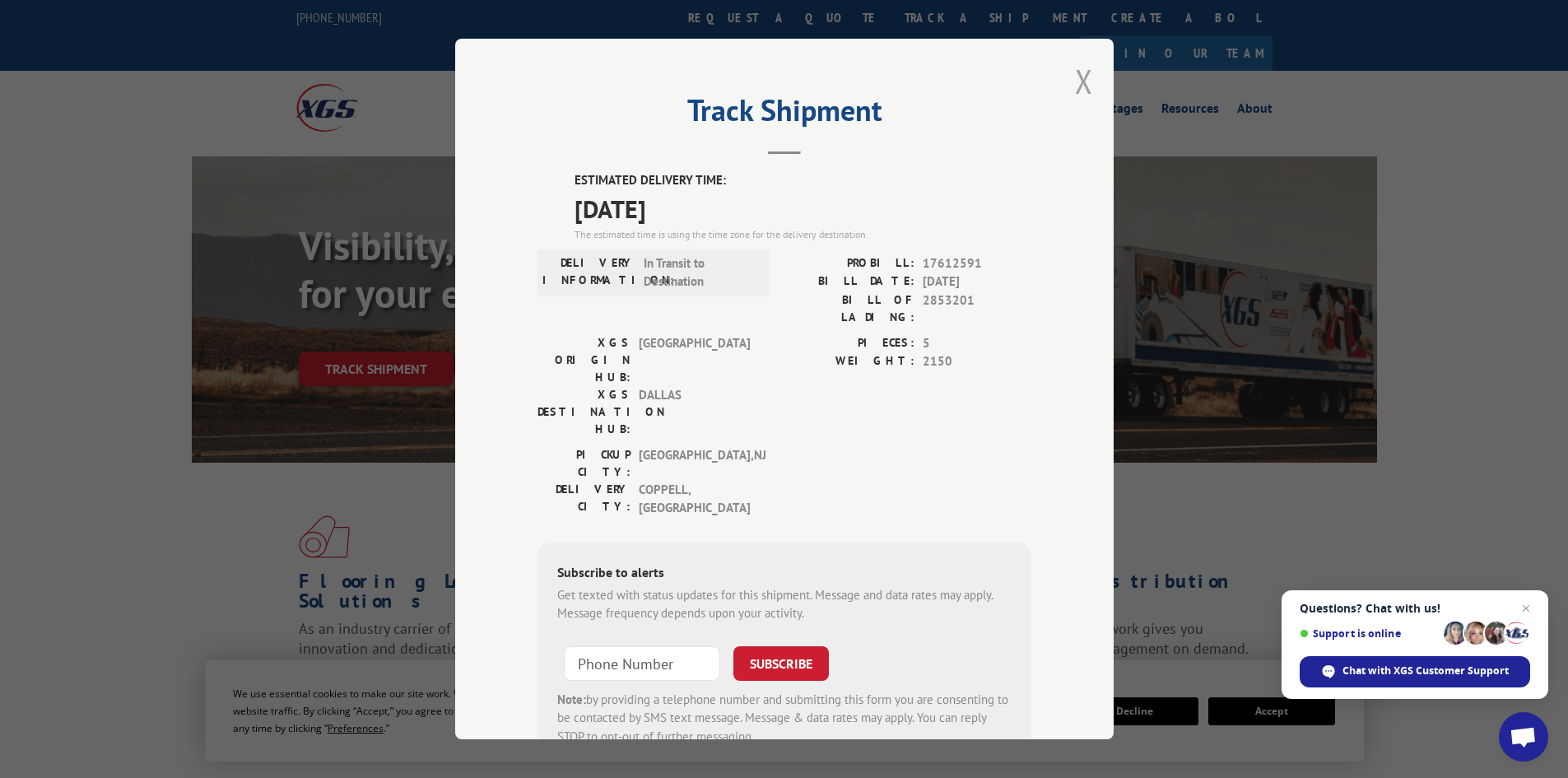
click at [1075, 76] on button "Close modal" at bounding box center [1084, 82] width 18 height 44
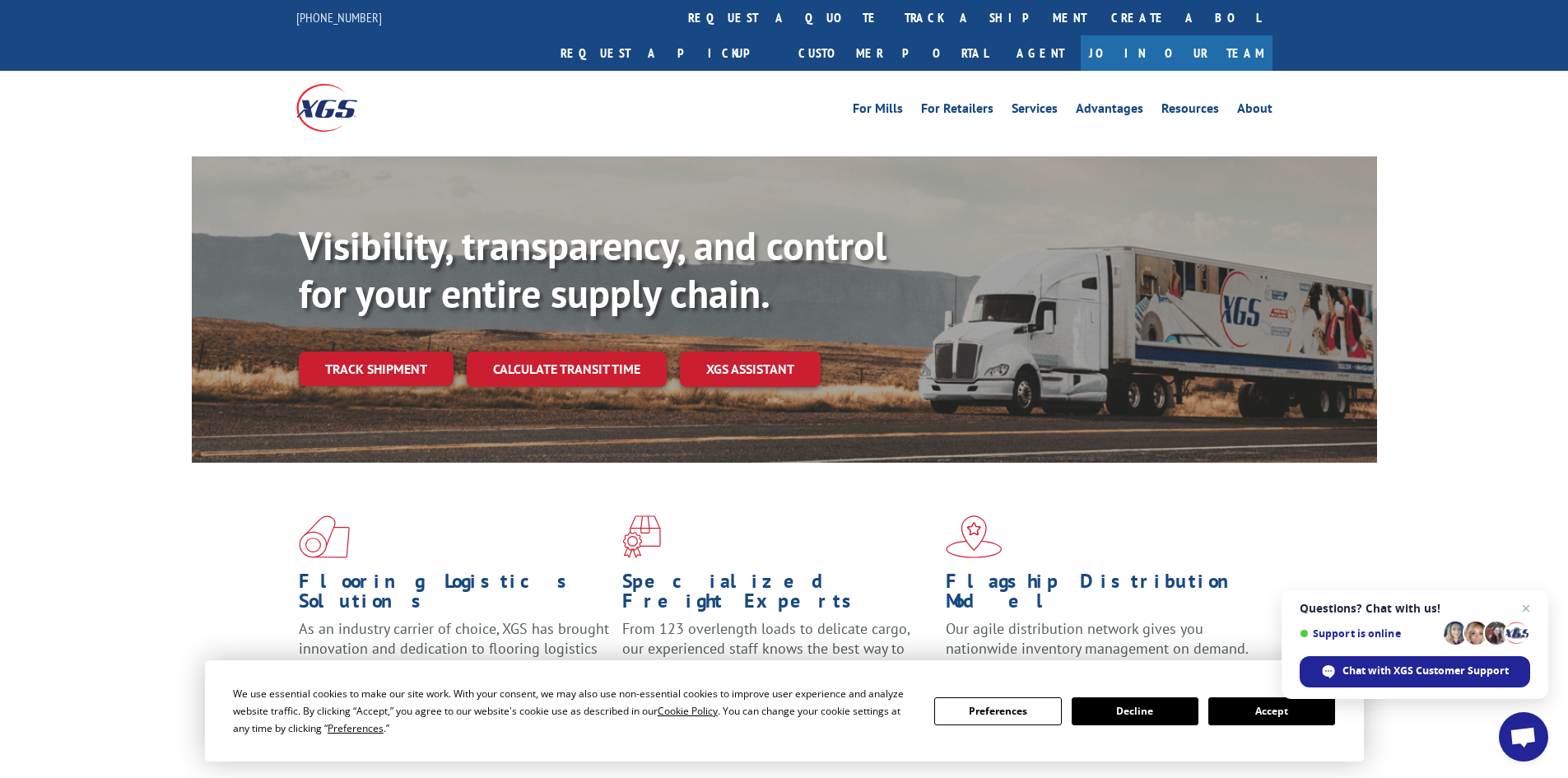
drag, startPoint x: 387, startPoint y: 324, endPoint x: 401, endPoint y: 325, distance: 14.0
click at [387, 352] on link "Track shipment" at bounding box center [375, 369] width 154 height 35
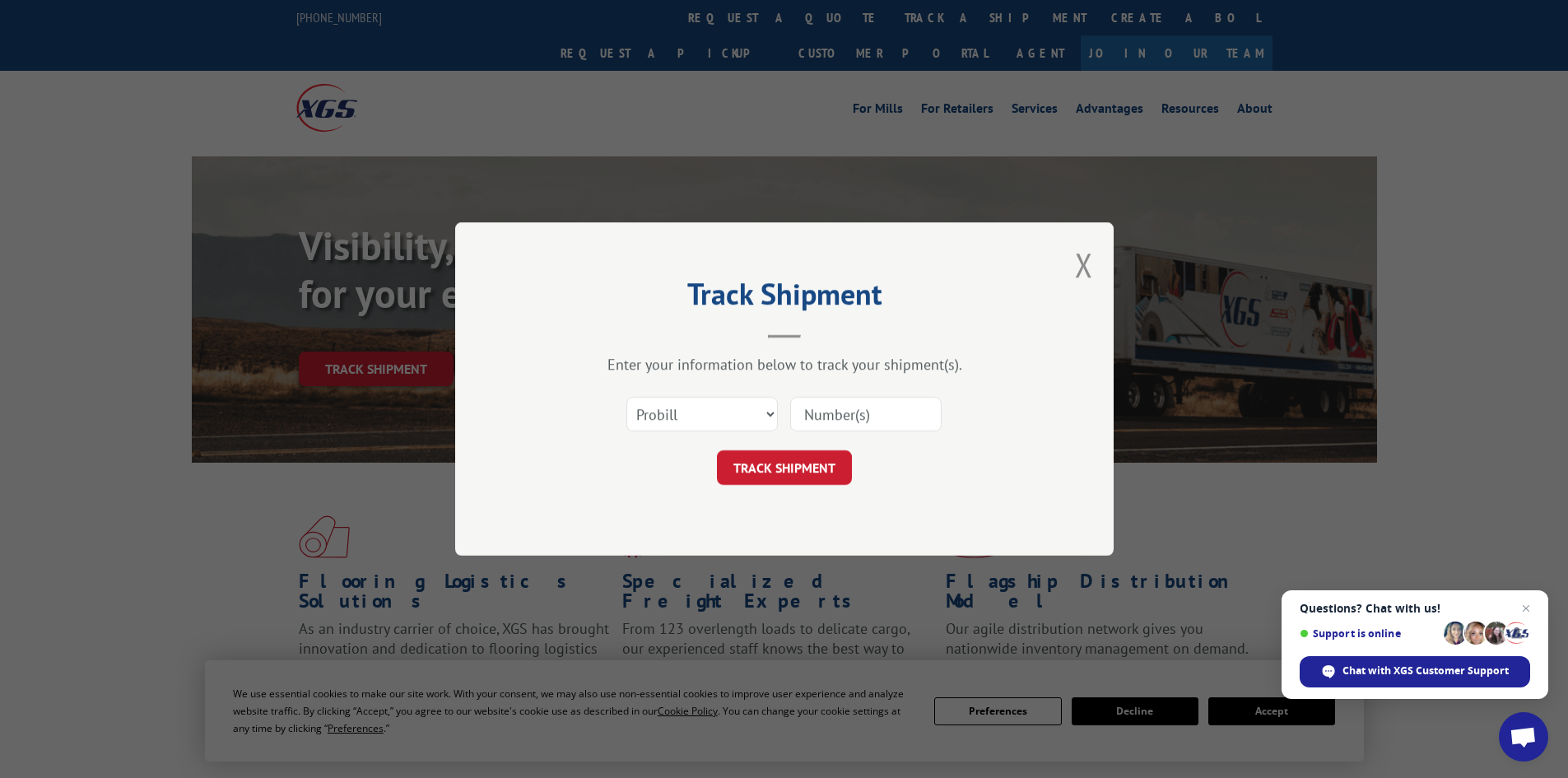
paste input "2849823"
type input "2849823"
click at [720, 418] on select "Select category... Probill BOL PO" at bounding box center [702, 413] width 151 height 35
select select "bol"
click at [626, 396] on select "Select category... Probill BOL PO" at bounding box center [702, 413] width 151 height 35
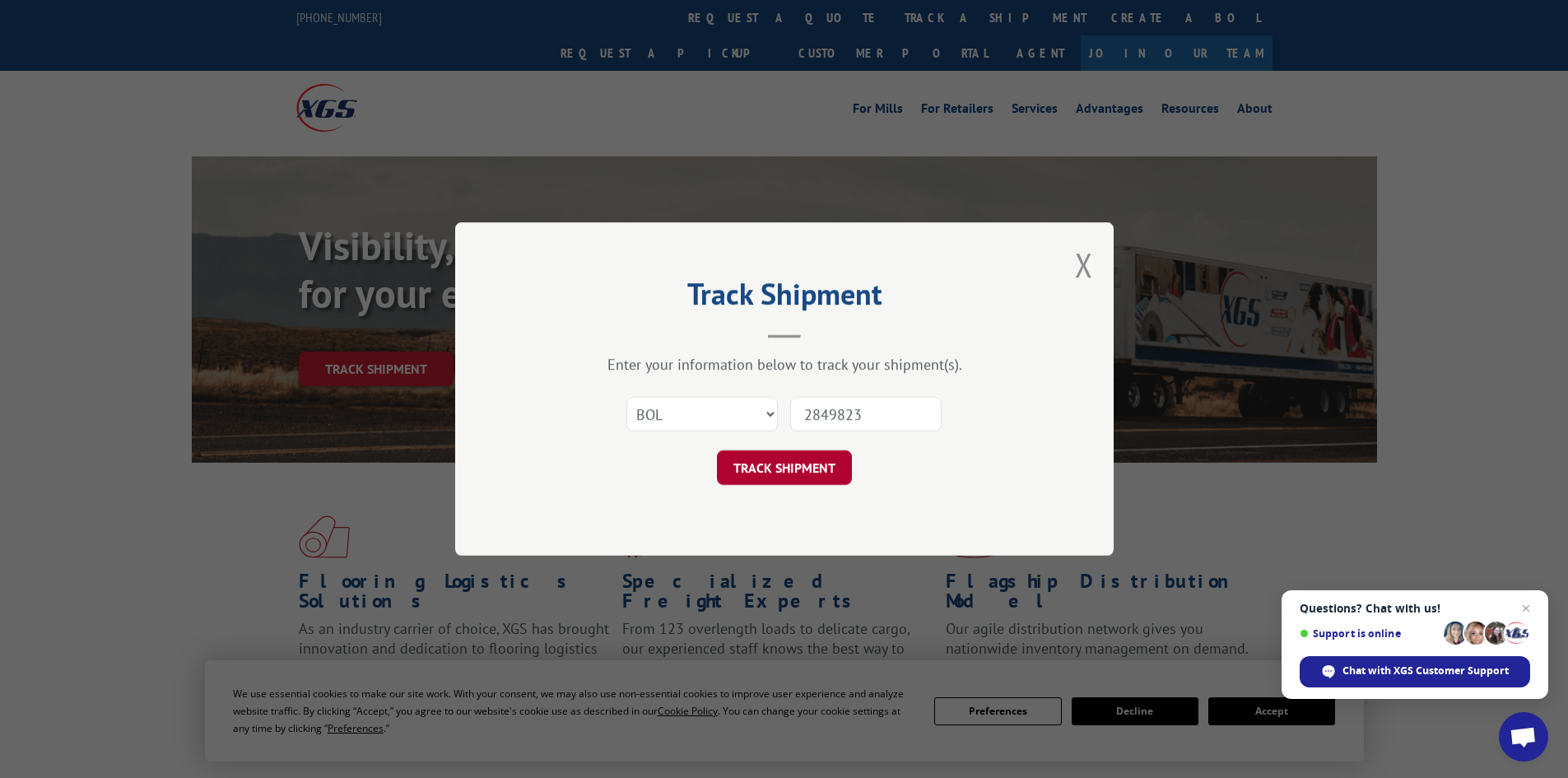
drag, startPoint x: 768, startPoint y: 473, endPoint x: 885, endPoint y: 459, distance: 117.8
click at [769, 473] on button "TRACK SHIPMENT" at bounding box center [784, 467] width 135 height 35
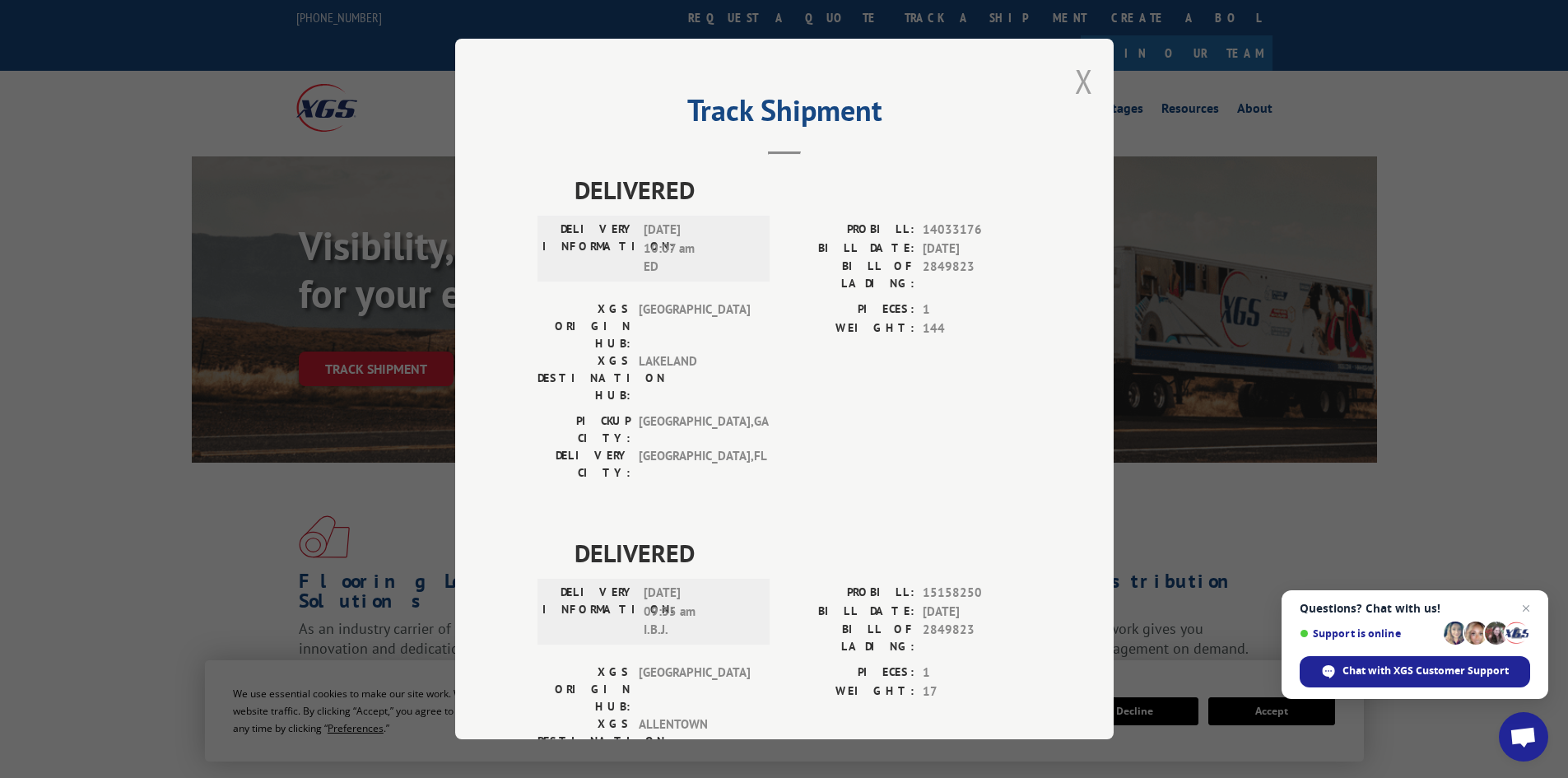
click at [1075, 83] on button "Close modal" at bounding box center [1084, 82] width 18 height 44
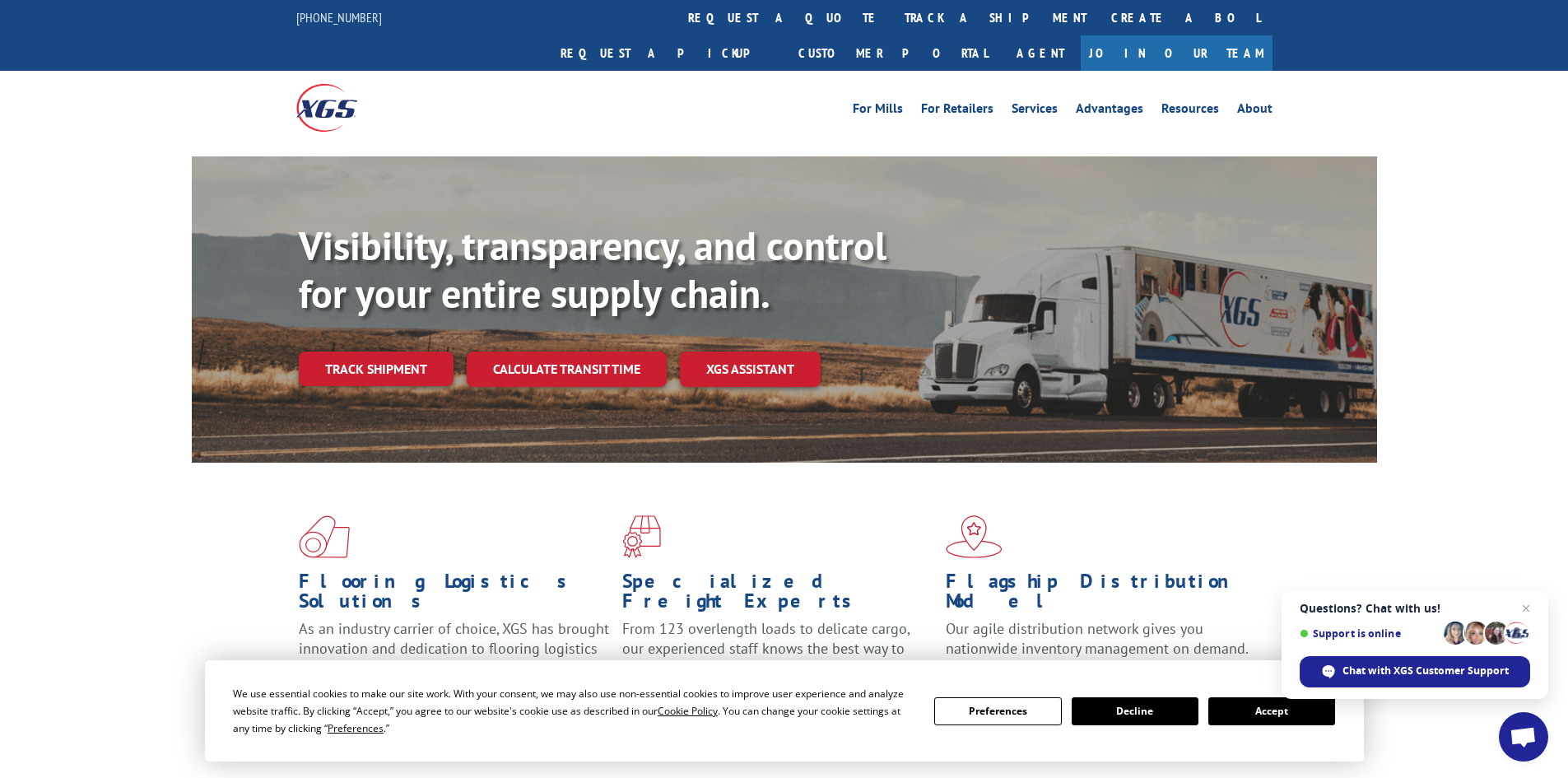
click at [892, 15] on link "track a shipment" at bounding box center [996, 18] width 207 height 36
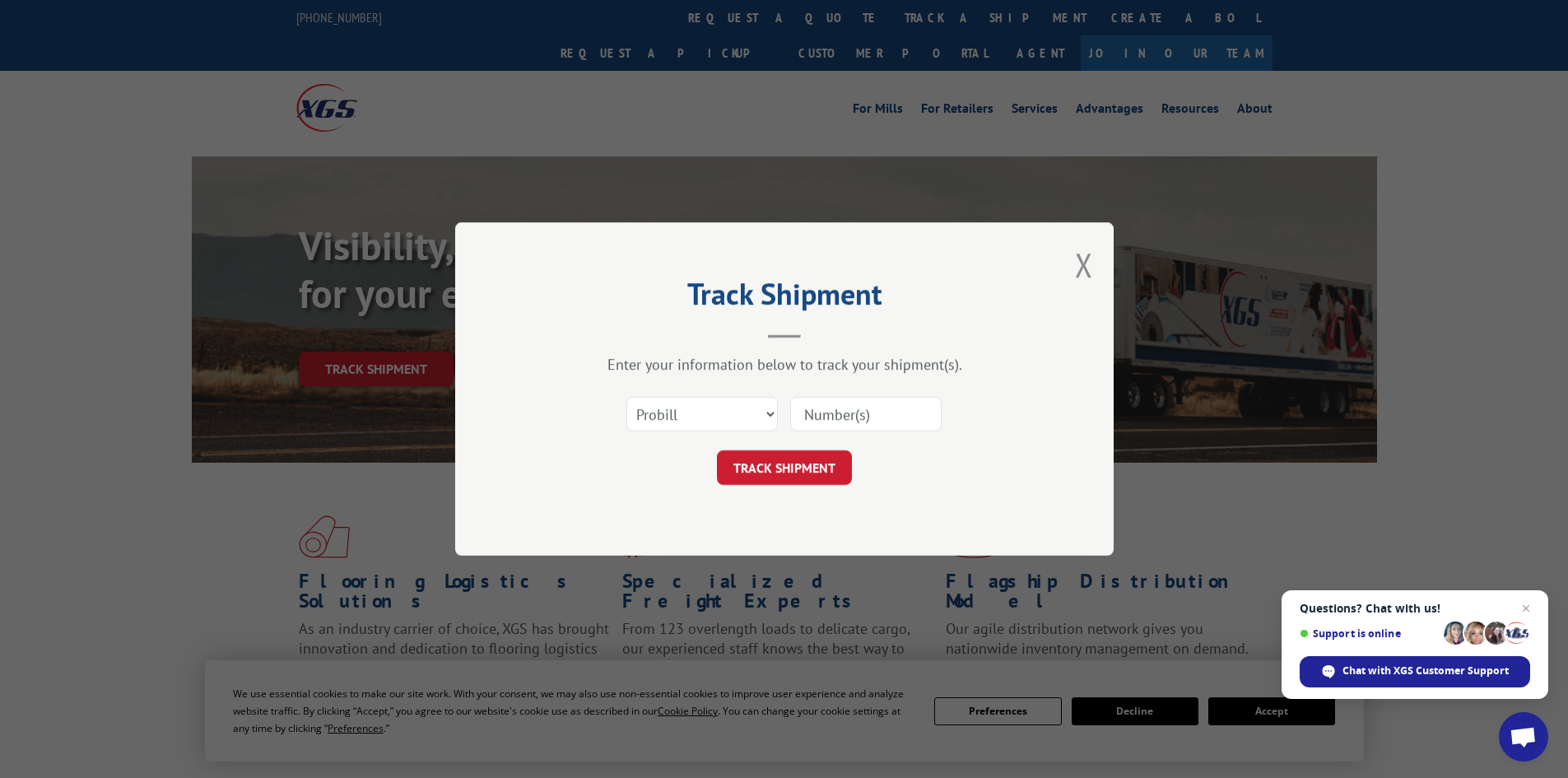
click at [839, 418] on input at bounding box center [866, 413] width 151 height 35
type input "2848935"
click at [738, 418] on select "Select category... Probill BOL PO" at bounding box center [702, 413] width 151 height 35
select select "bol"
click at [626, 396] on select "Select category... Probill BOL PO" at bounding box center [702, 413] width 151 height 35
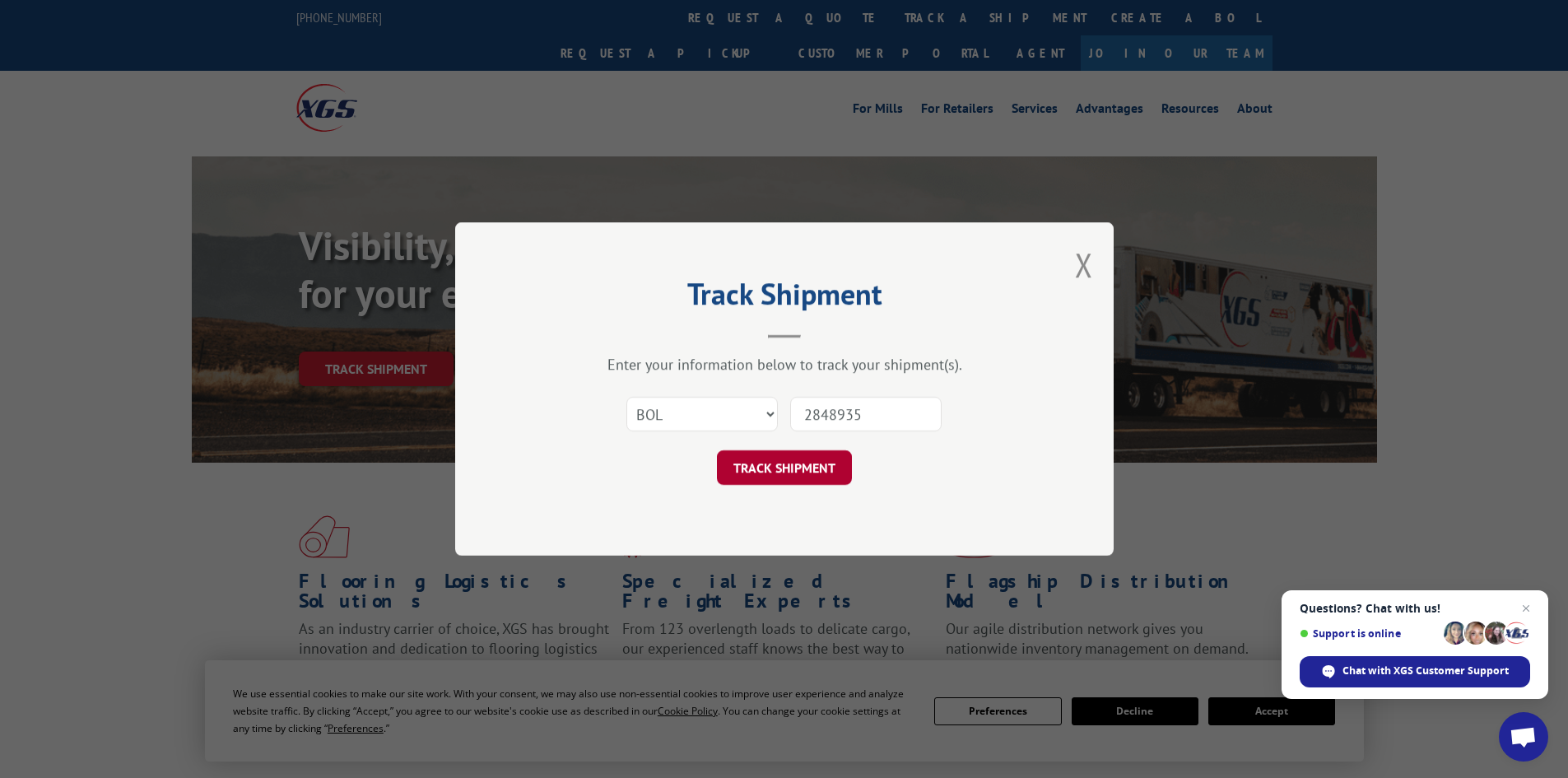
click at [790, 476] on button "TRACK SHIPMENT" at bounding box center [784, 467] width 135 height 35
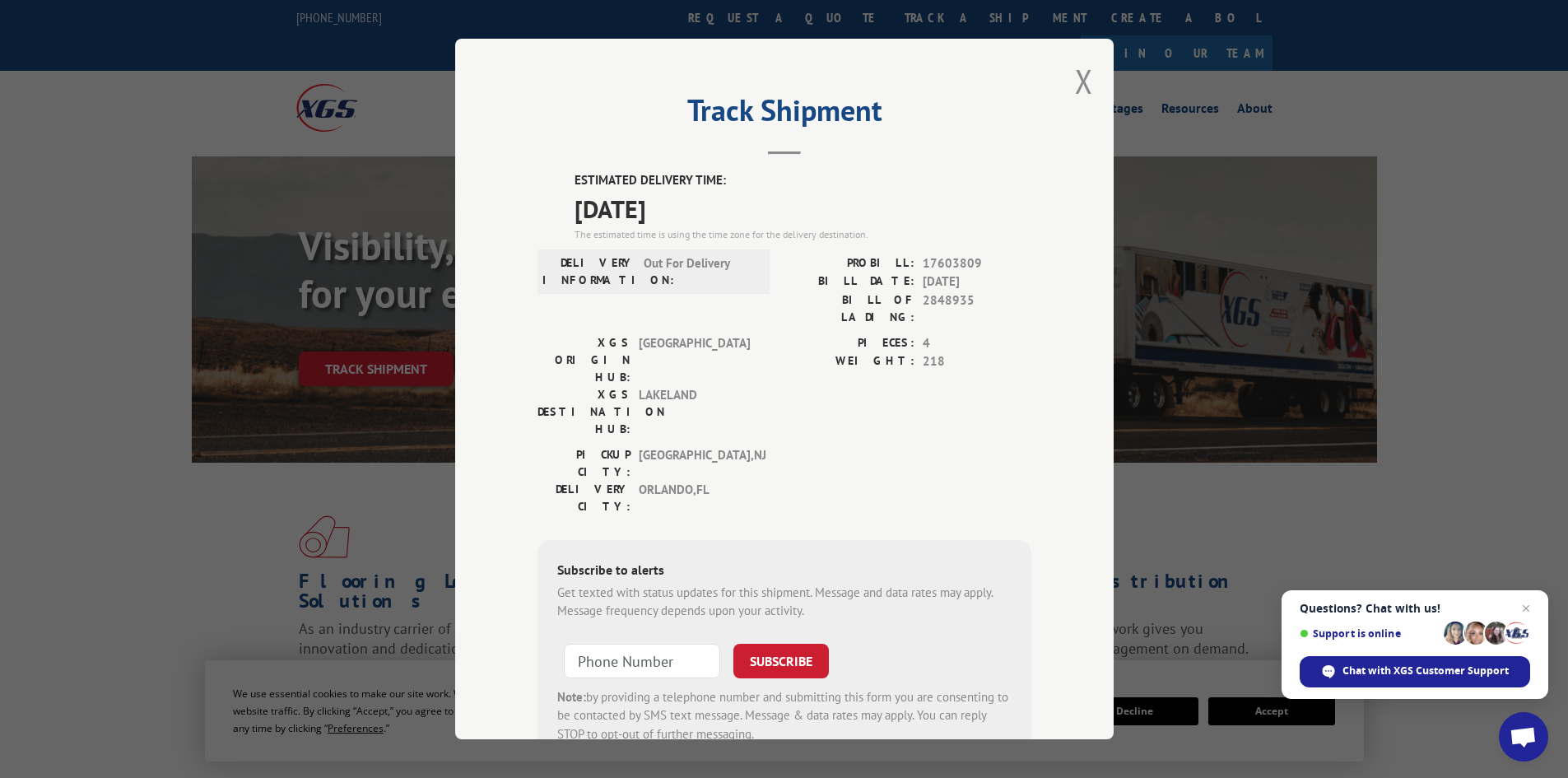
click at [1079, 88] on button "Close modal" at bounding box center [1084, 82] width 18 height 44
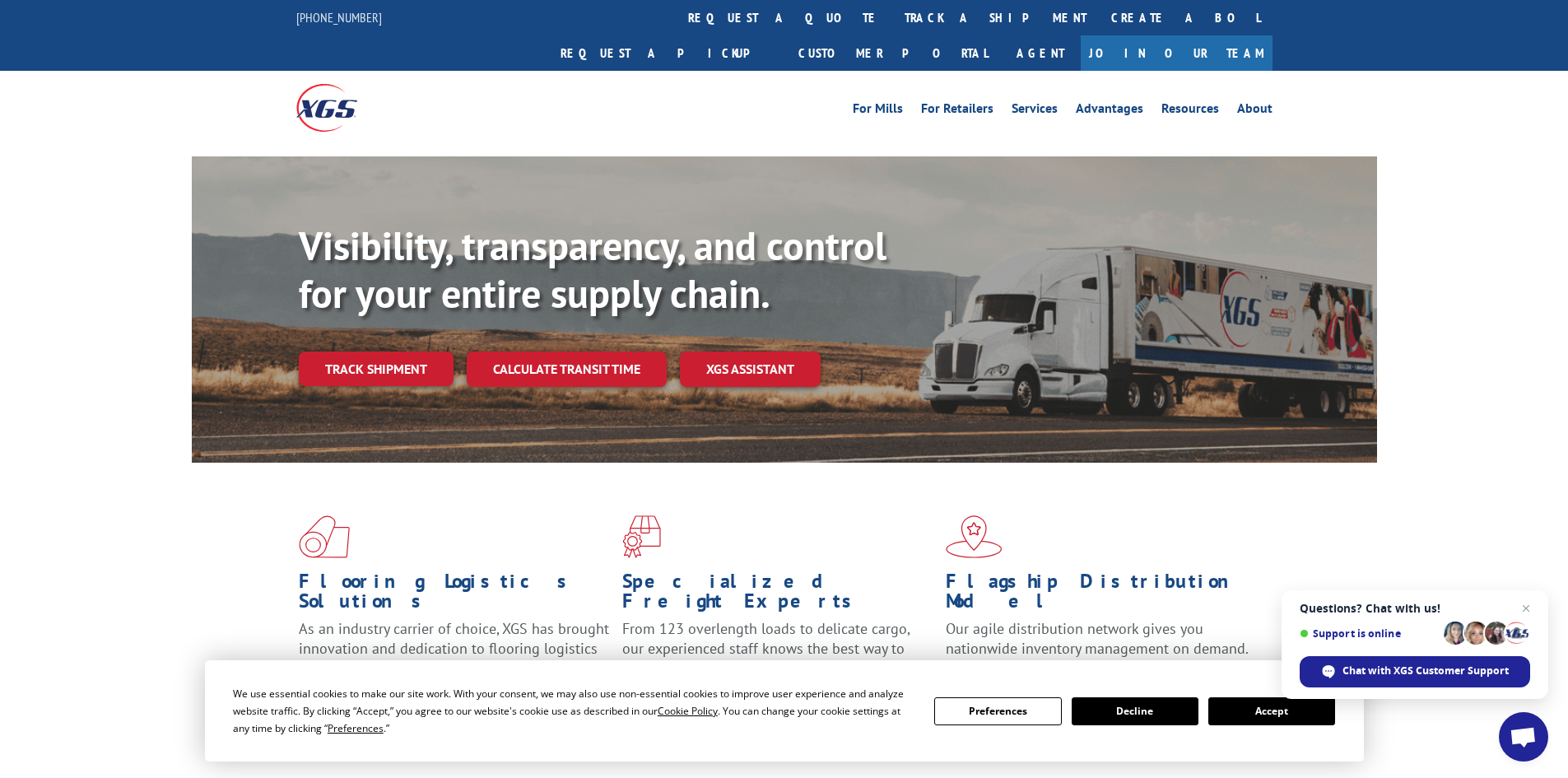
click at [892, 21] on link "track a shipment" at bounding box center [996, 18] width 207 height 36
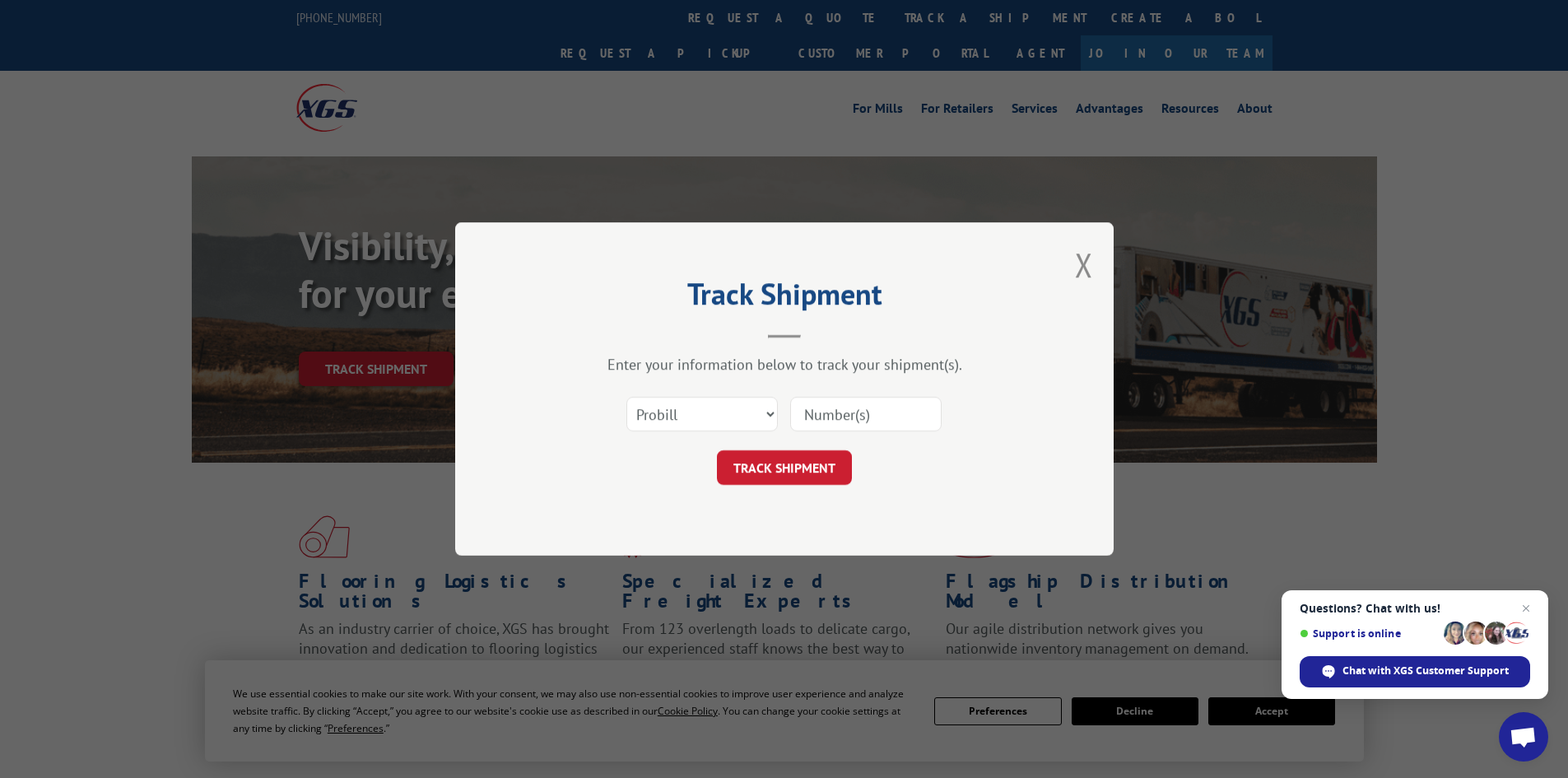
click at [838, 411] on input at bounding box center [866, 413] width 151 height 35
type input "2853757"
click at [710, 424] on select "Select category... Probill BOL PO" at bounding box center [702, 413] width 151 height 35
select select "bol"
click at [626, 396] on select "Select category... Probill BOL PO" at bounding box center [702, 413] width 151 height 35
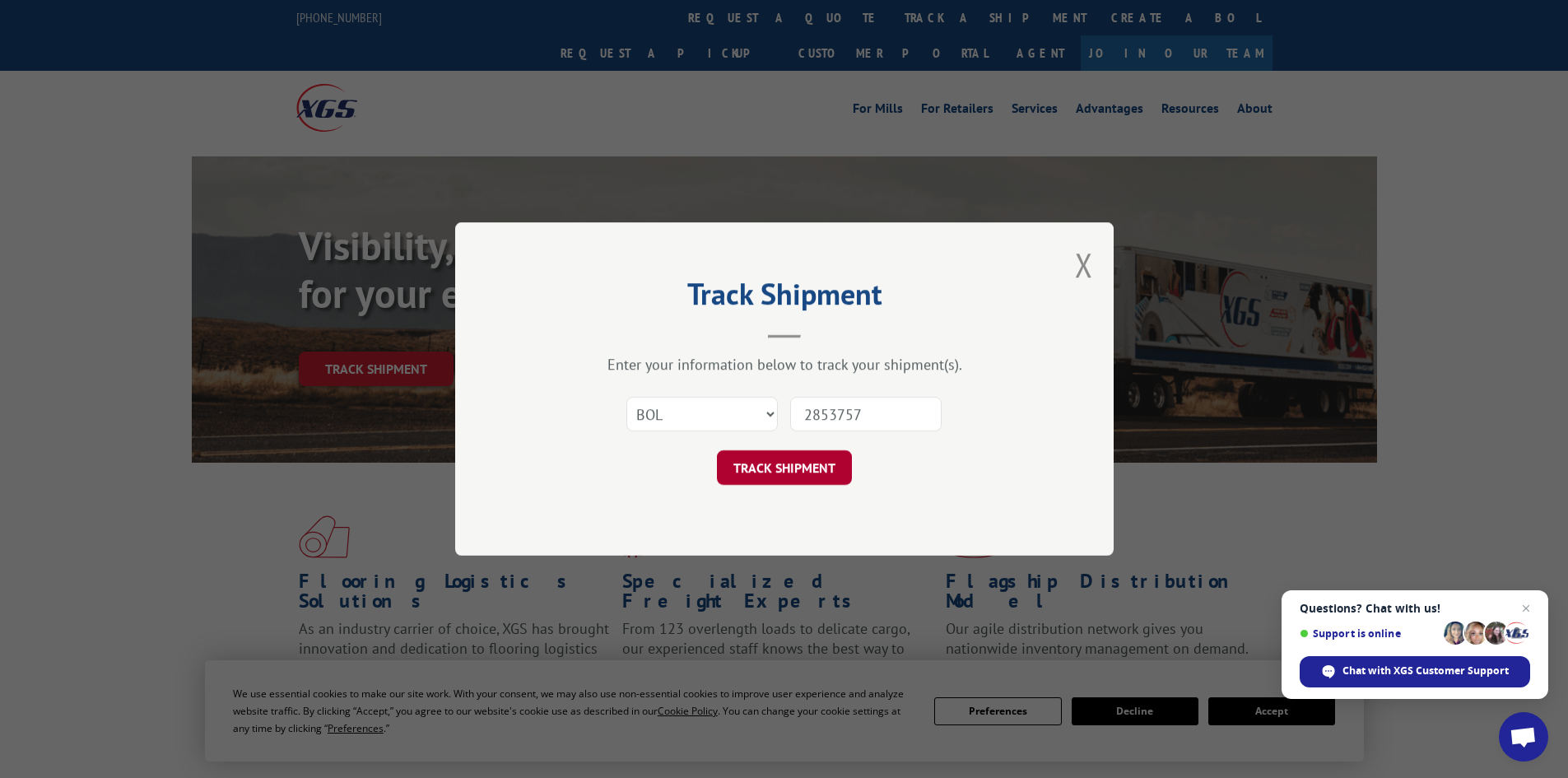
click at [749, 480] on button "TRACK SHIPMENT" at bounding box center [784, 467] width 135 height 35
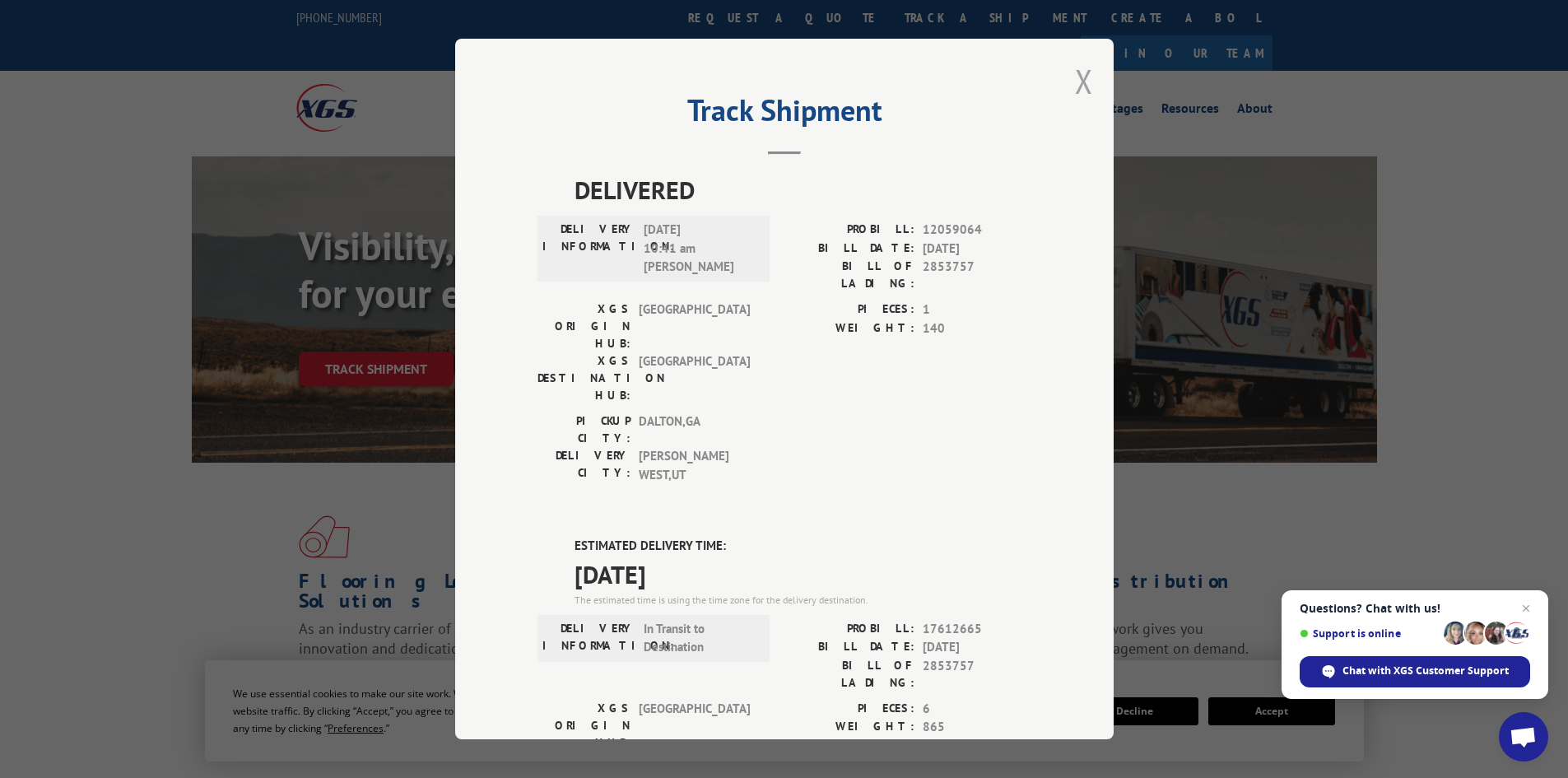
click at [1082, 79] on button "Close modal" at bounding box center [1084, 82] width 18 height 44
